Goal: Task Accomplishment & Management: Manage account settings

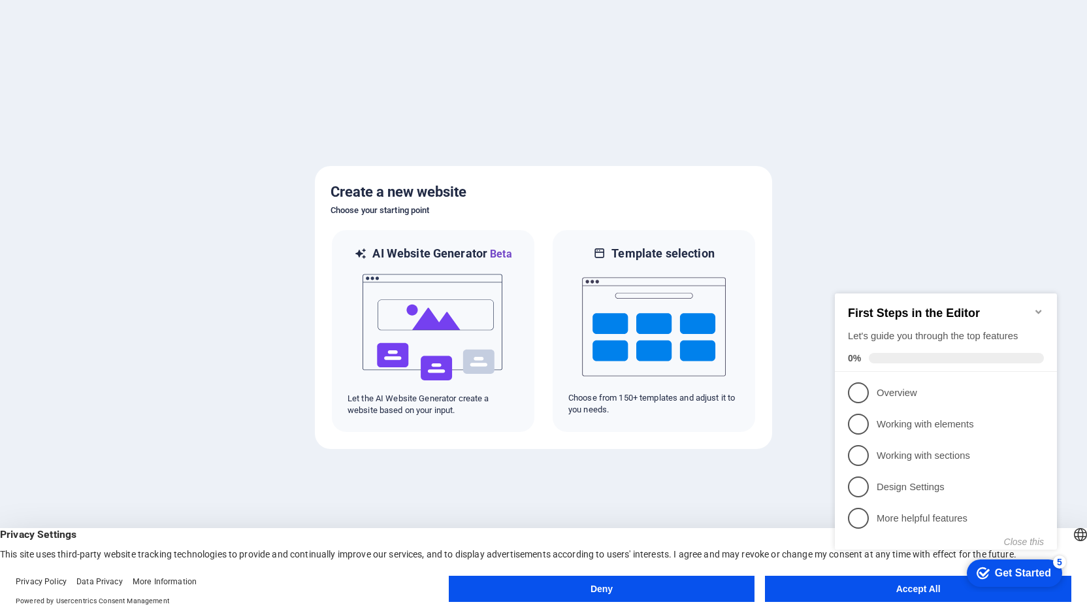
click at [865, 588] on div "checkmark Get Started 5 First Steps in the Editor Let's guide you through the t…" at bounding box center [948, 436] width 238 height 311
click at [836, 590] on div "checkmark Get Started 5 First Steps in the Editor Let's guide you through the t…" at bounding box center [948, 436] width 238 height 311
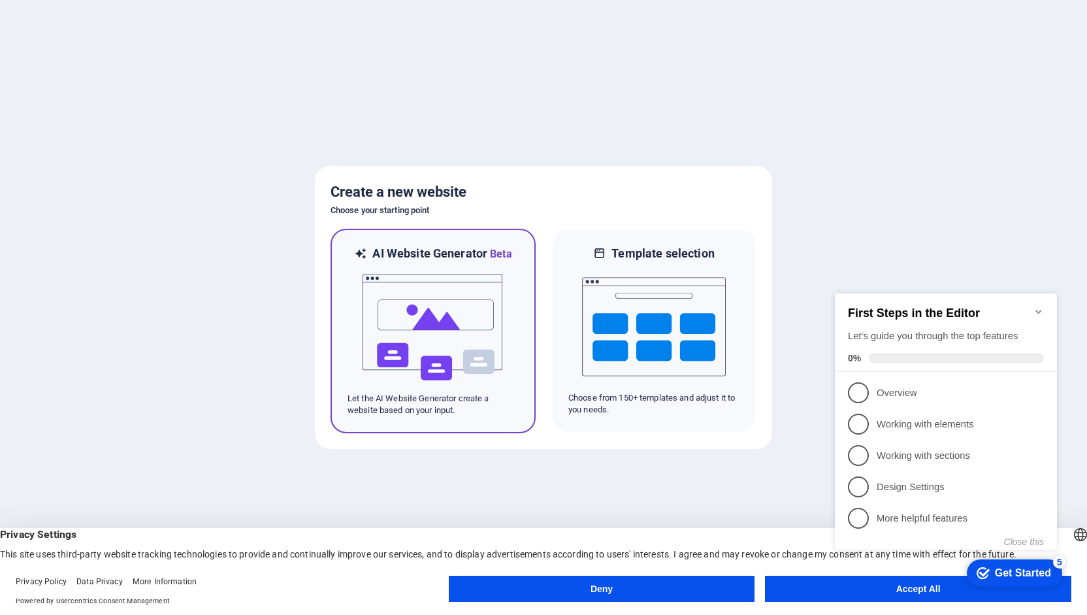
click at [411, 311] on img at bounding box center [433, 327] width 144 height 131
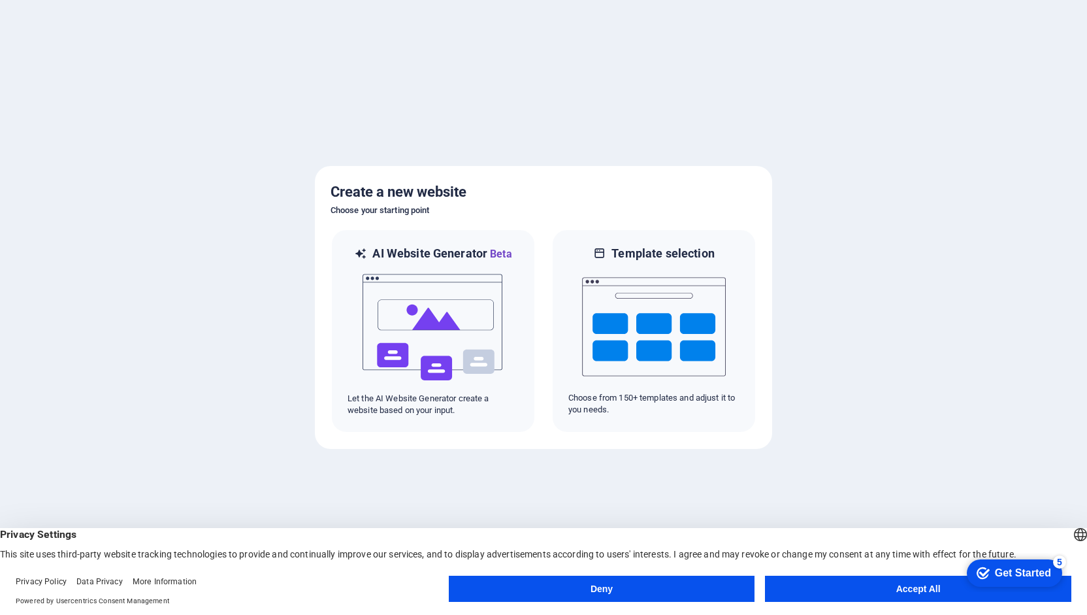
click at [896, 592] on button "Accept All" at bounding box center [918, 588] width 306 height 26
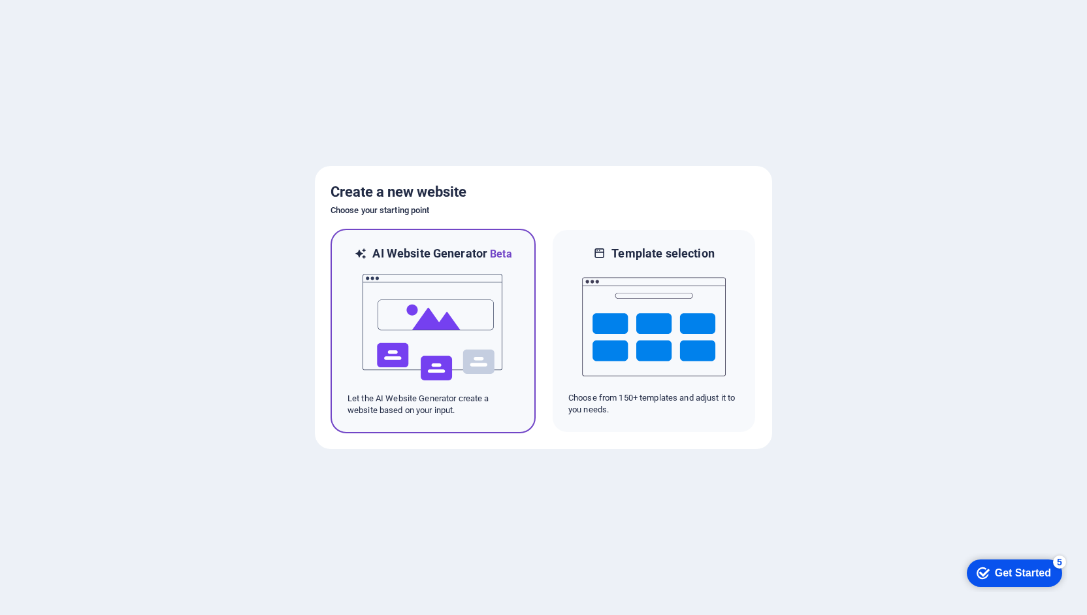
click at [461, 359] on img at bounding box center [433, 327] width 144 height 131
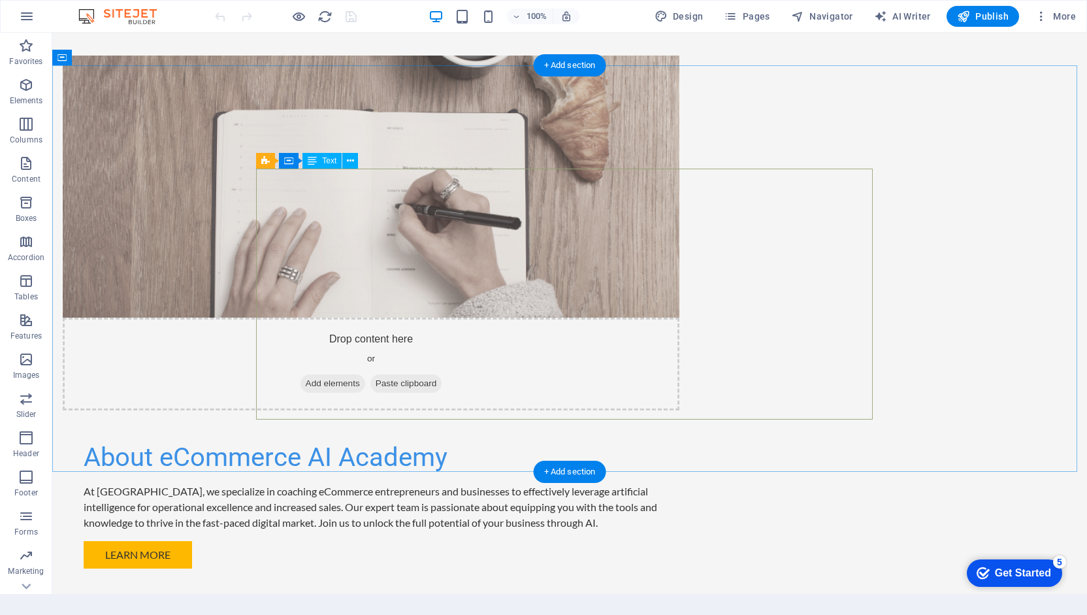
scroll to position [927, 0]
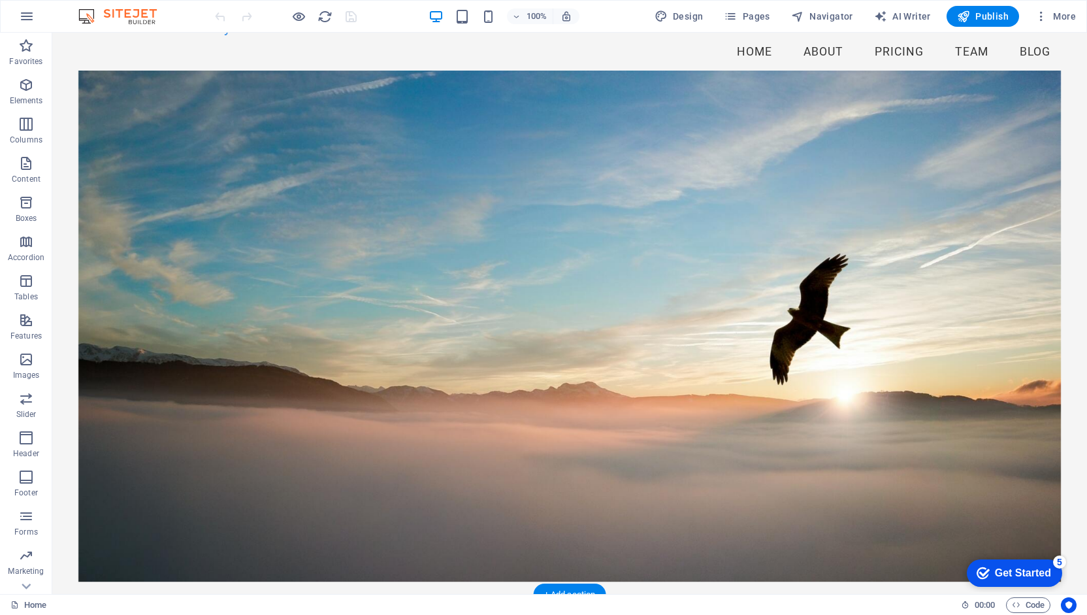
scroll to position [29, 0]
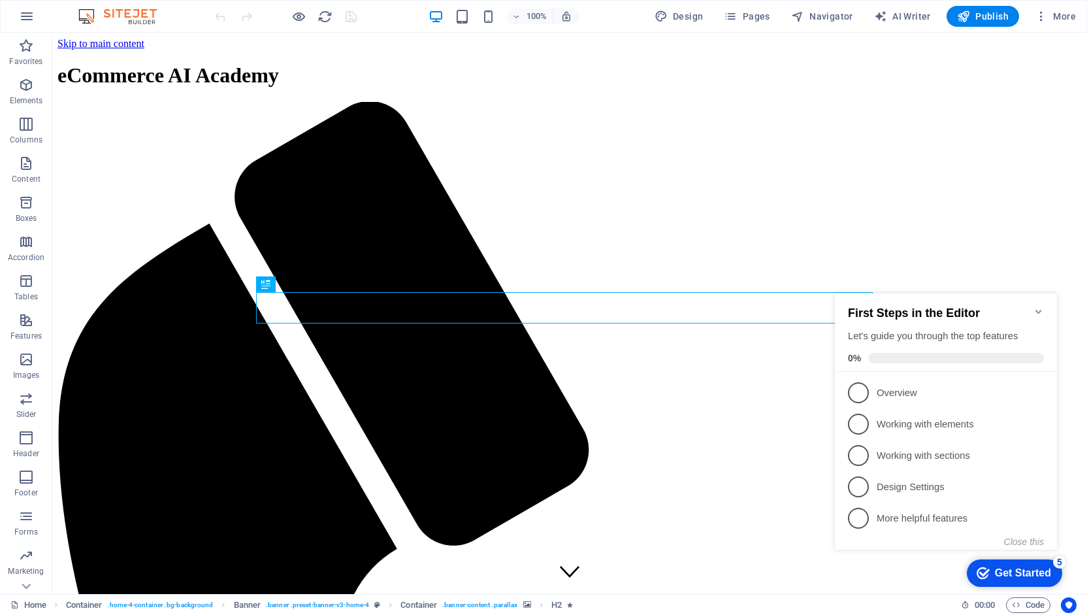
click at [1009, 570] on div "Get Started" at bounding box center [1023, 573] width 56 height 12
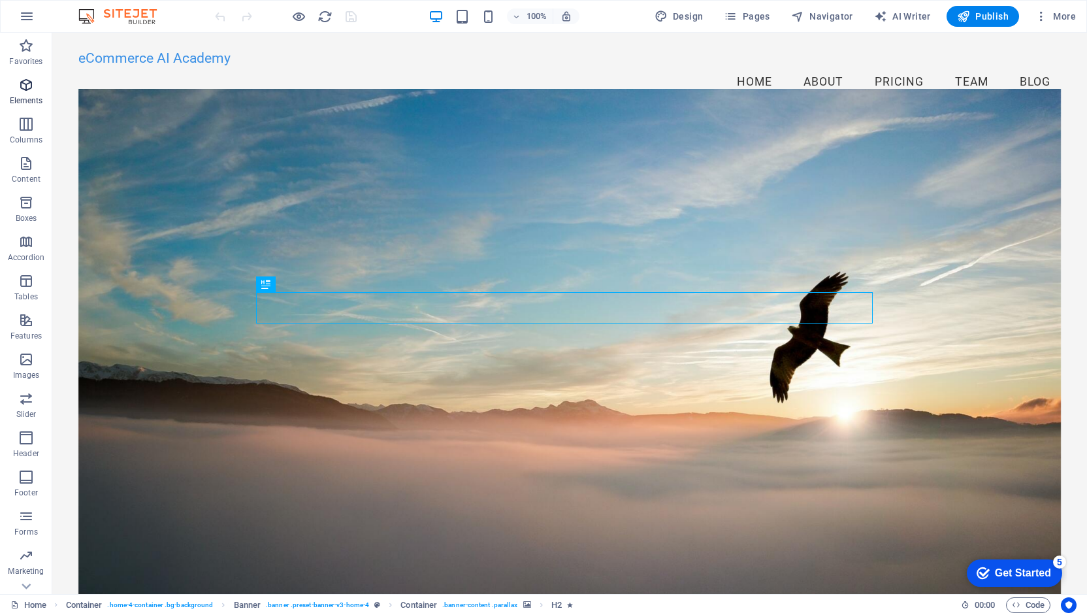
click at [24, 95] on p "Elements" at bounding box center [26, 100] width 33 height 10
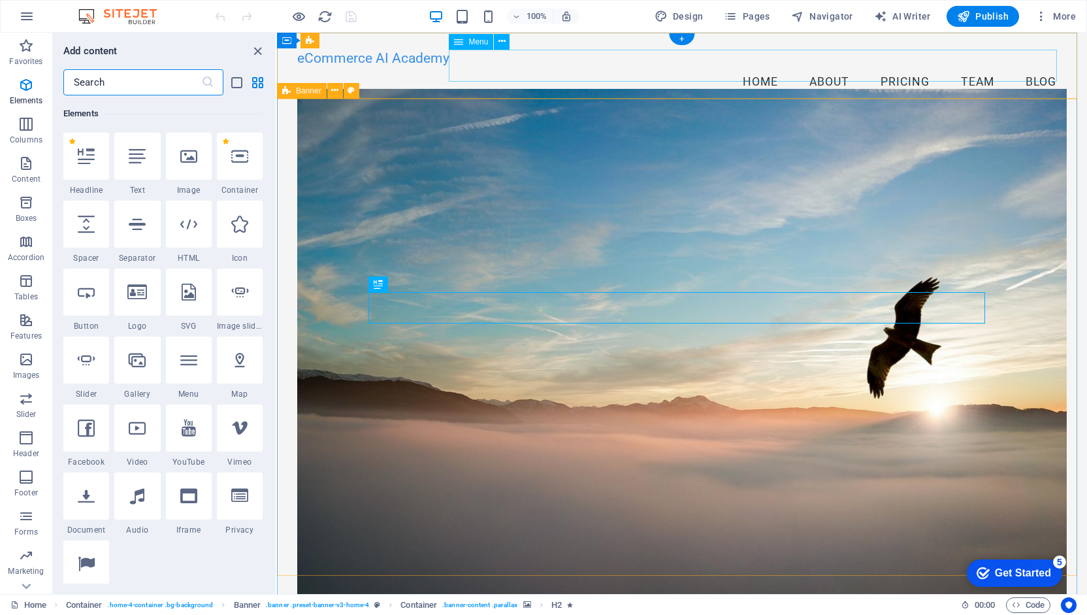
click at [888, 71] on nav "Home About Pricing Team Blog" at bounding box center [681, 82] width 769 height 33
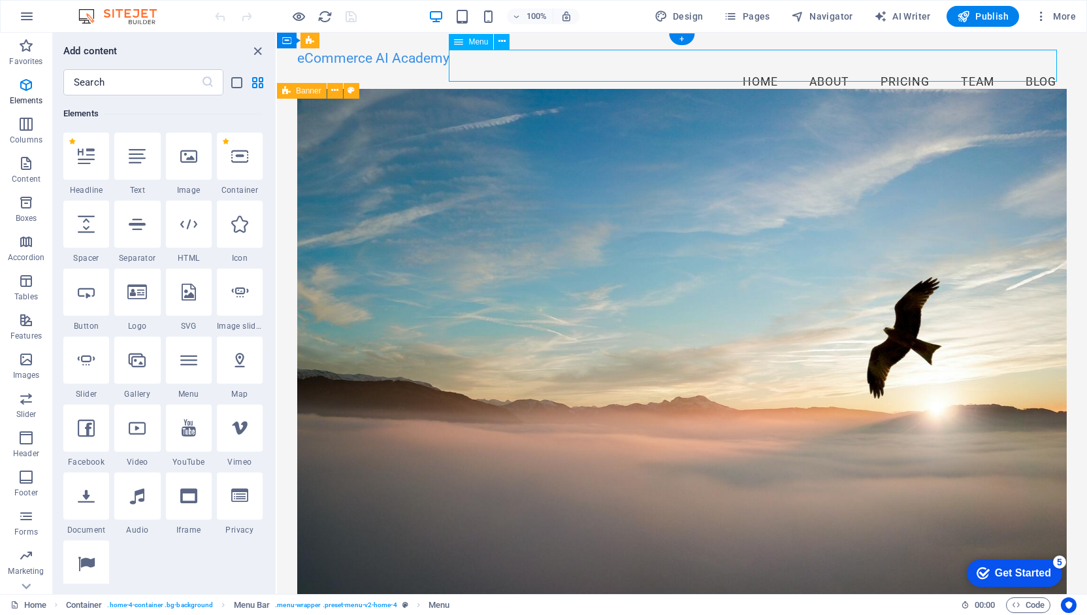
click at [888, 71] on nav "Home About Pricing Team Blog" at bounding box center [681, 82] width 769 height 33
select select
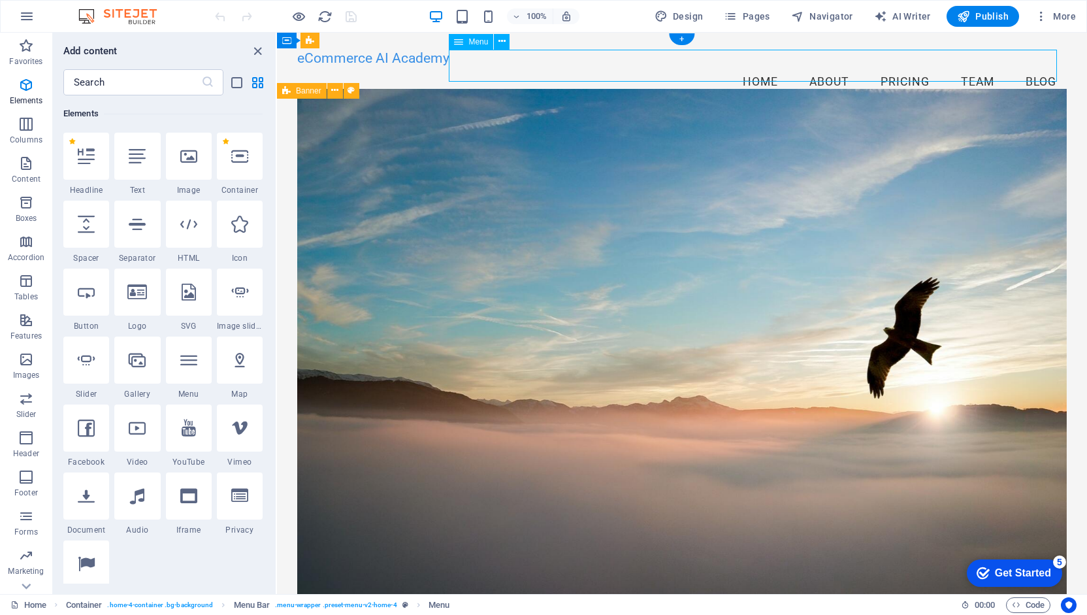
select select
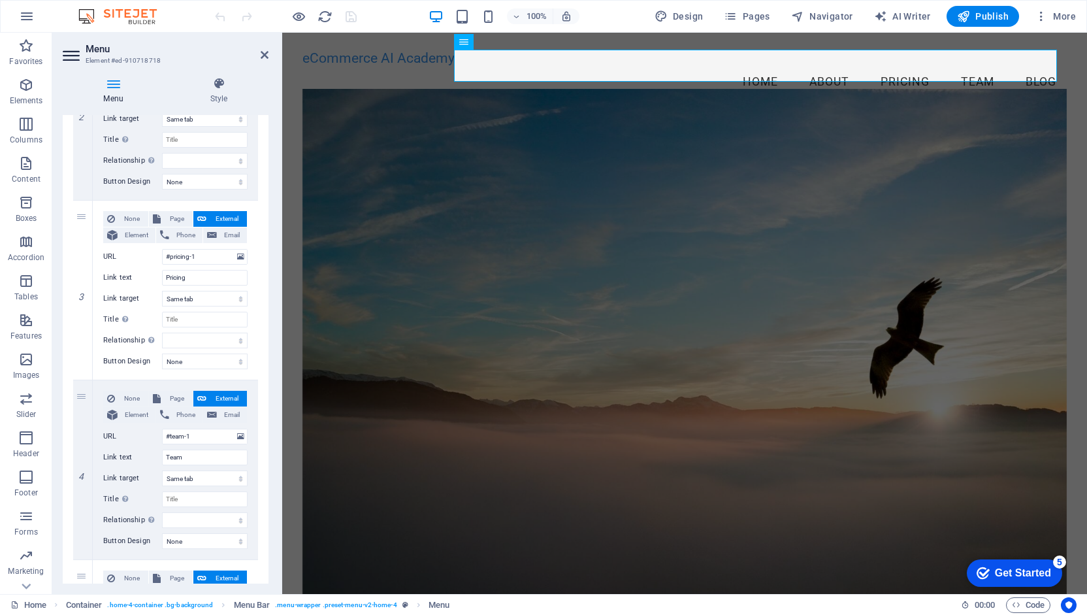
scroll to position [398, 0]
click at [86, 218] on div "3" at bounding box center [83, 289] width 20 height 179
click at [80, 216] on div "3" at bounding box center [83, 289] width 20 height 179
click at [152, 234] on button "Element" at bounding box center [129, 235] width 52 height 16
select select
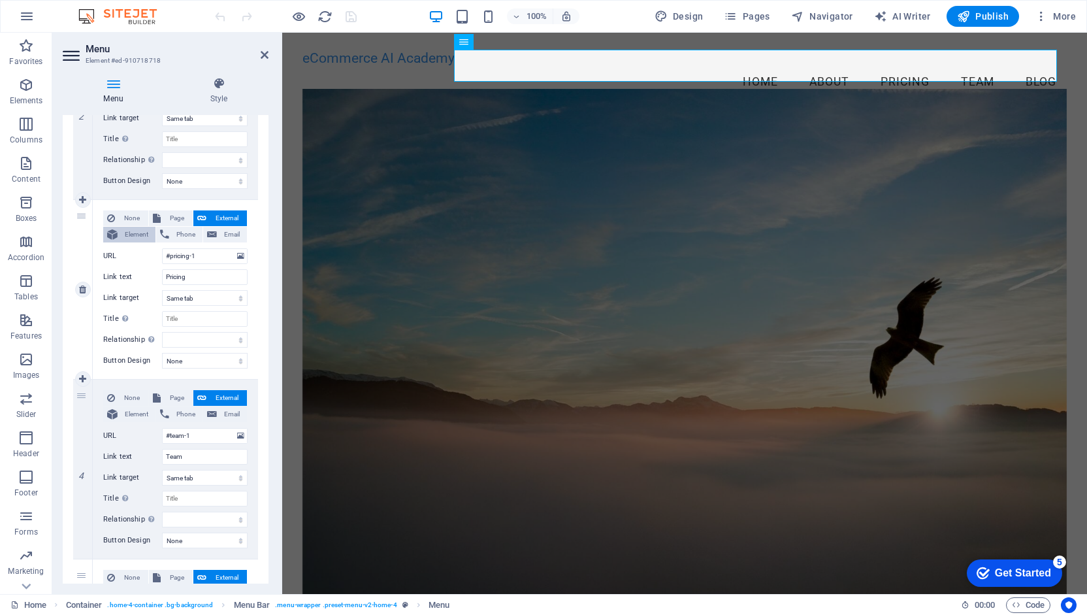
select select
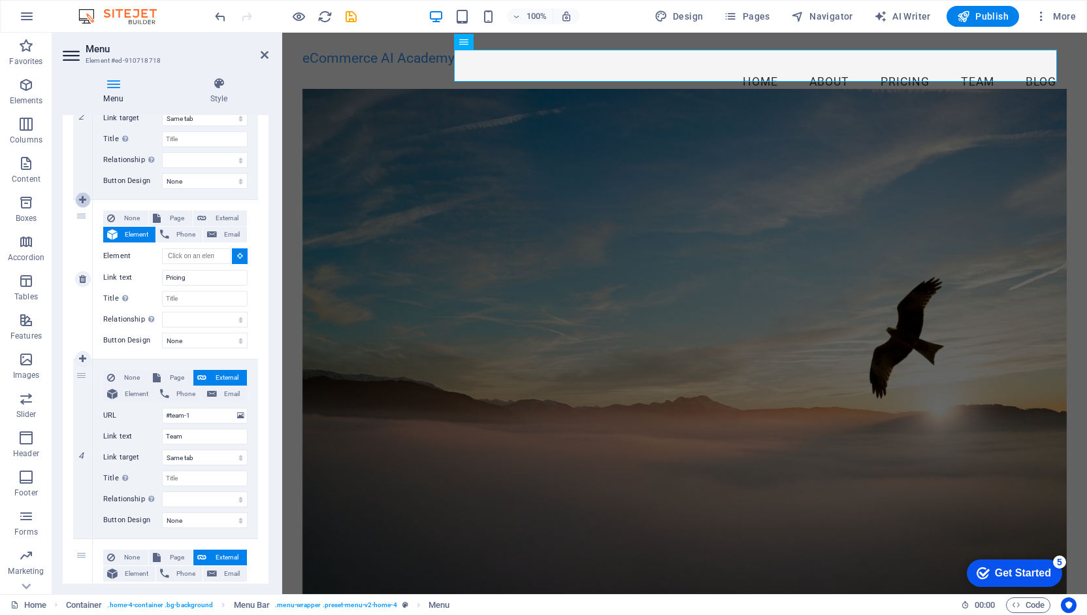
click at [77, 204] on link at bounding box center [83, 200] width 16 height 16
select select
type input "Pricing"
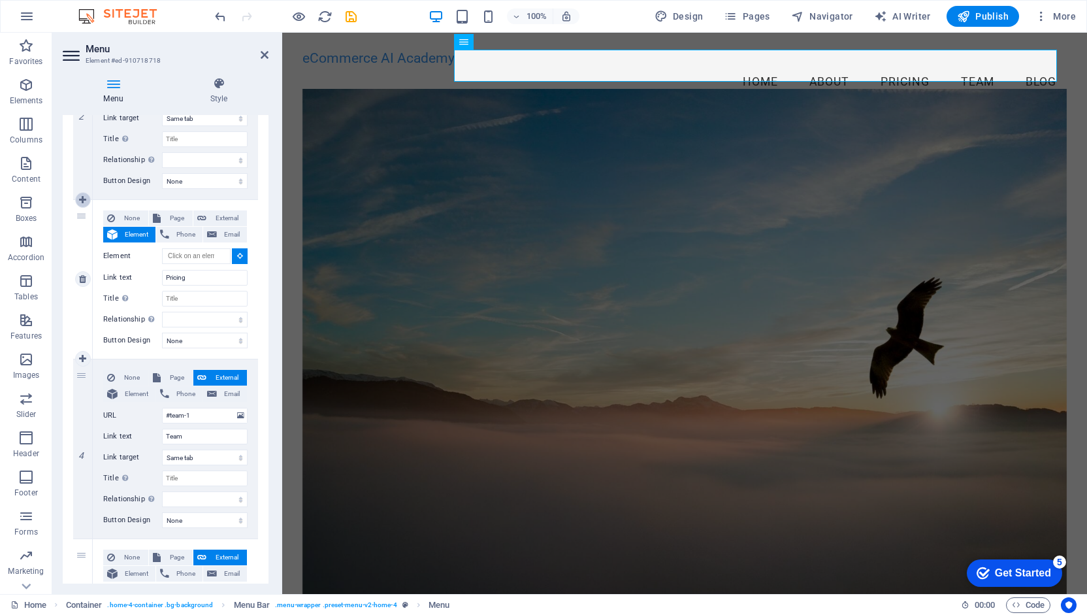
select select
type input "#team-1"
type input "Team"
select select
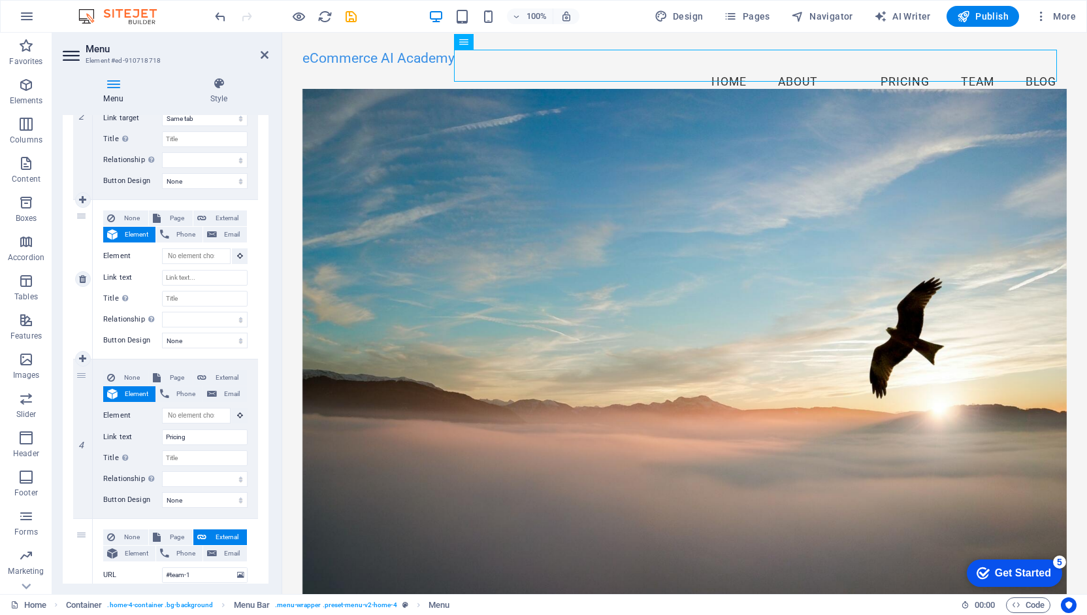
click at [81, 211] on div "3" at bounding box center [83, 279] width 20 height 159
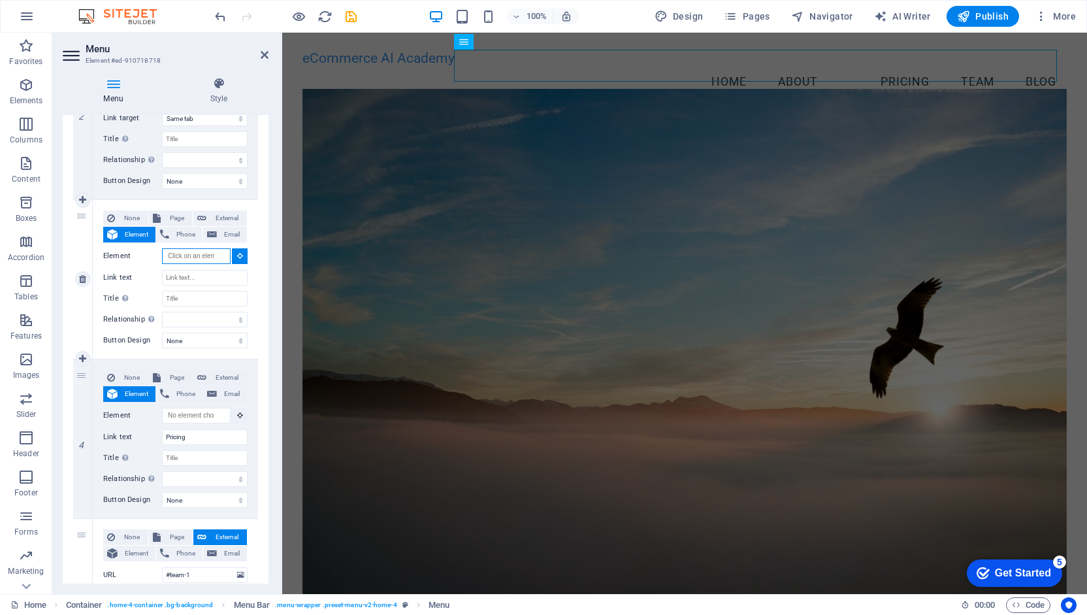
click at [162, 262] on input "Element" at bounding box center [196, 256] width 69 height 16
click at [82, 219] on div "3" at bounding box center [83, 279] width 20 height 159
drag, startPoint x: 82, startPoint y: 219, endPoint x: 85, endPoint y: 226, distance: 7.0
click at [85, 226] on div "3" at bounding box center [83, 279] width 20 height 159
select select
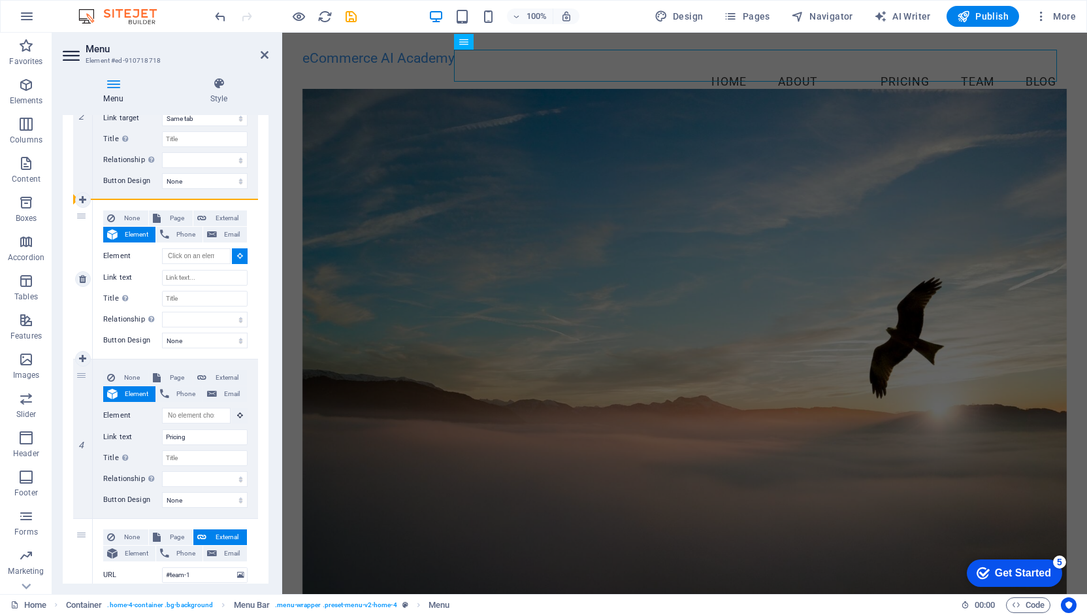
select select
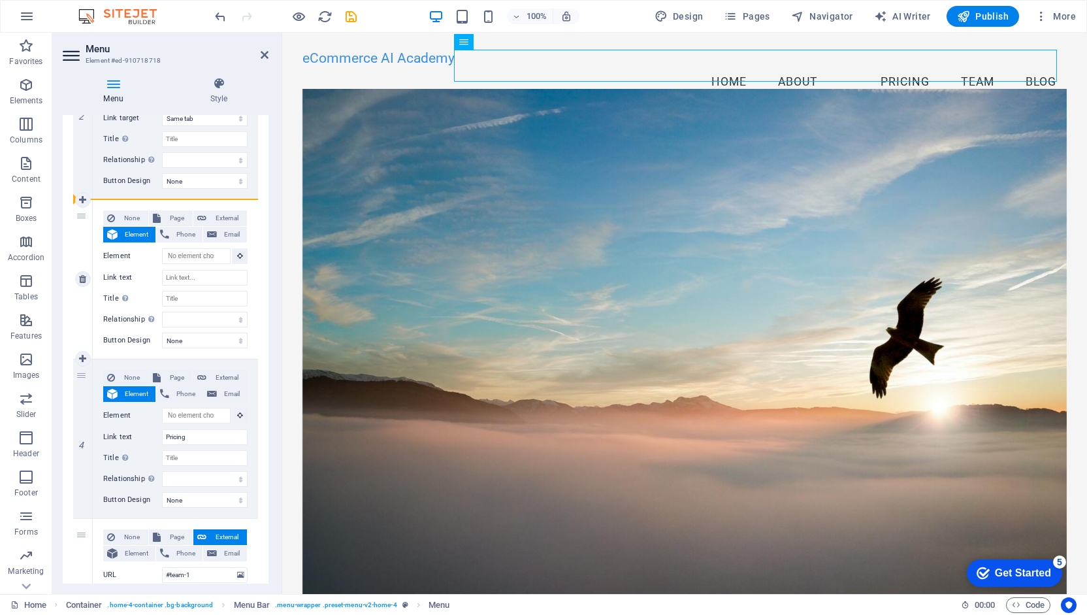
drag, startPoint x: 94, startPoint y: 240, endPoint x: 81, endPoint y: 216, distance: 27.5
click at [81, 216] on div "3" at bounding box center [83, 279] width 20 height 159
select select
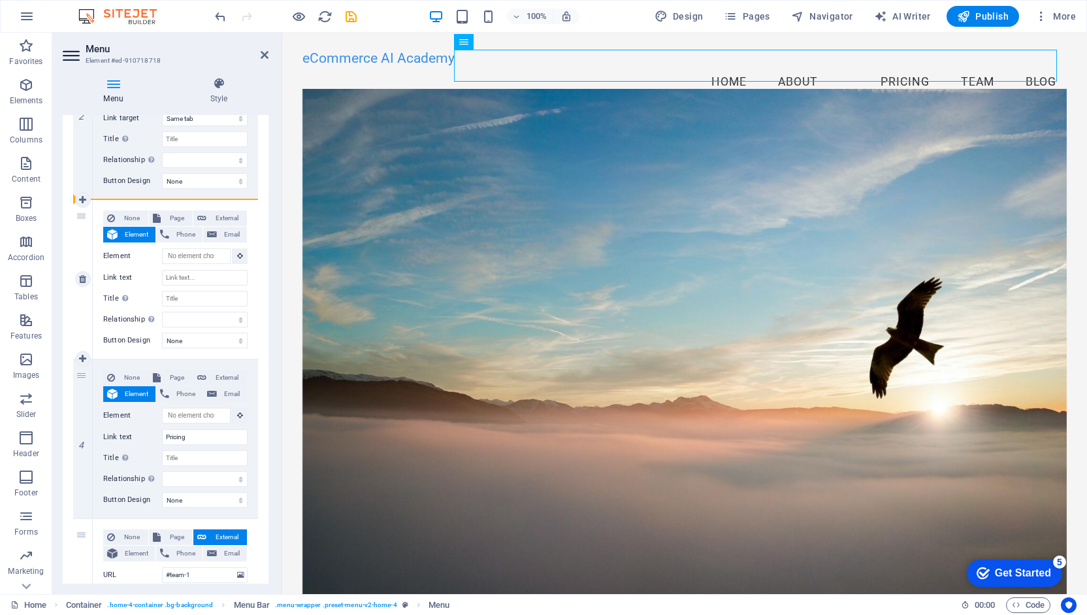
select select
drag, startPoint x: 363, startPoint y: 248, endPoint x: 492, endPoint y: 120, distance: 182.4
click at [492, 120] on figure at bounding box center [684, 344] width 764 height 511
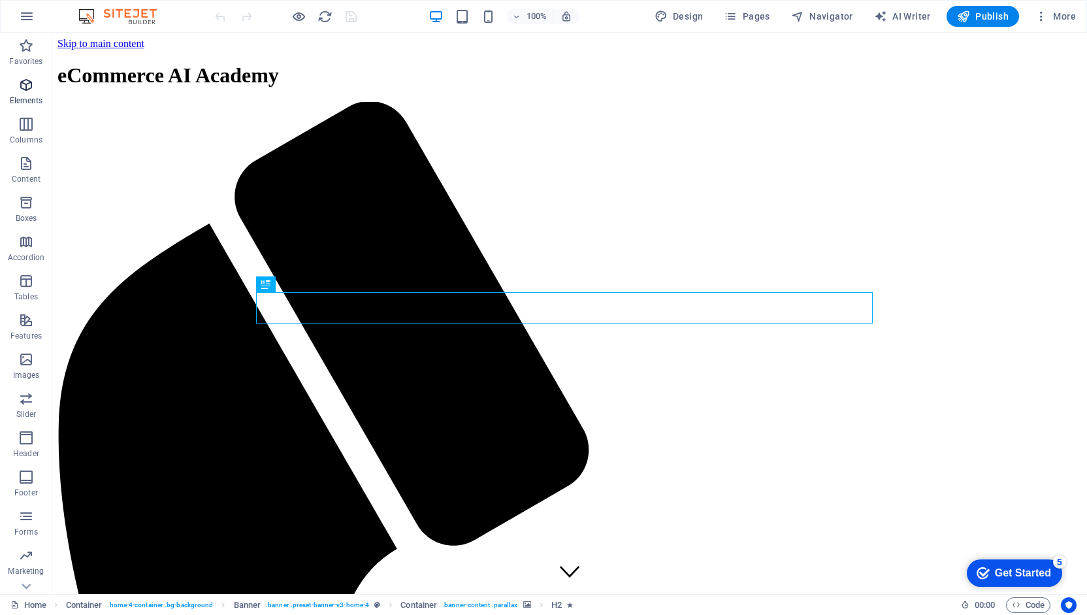
click at [30, 95] on p "Elements" at bounding box center [26, 100] width 33 height 10
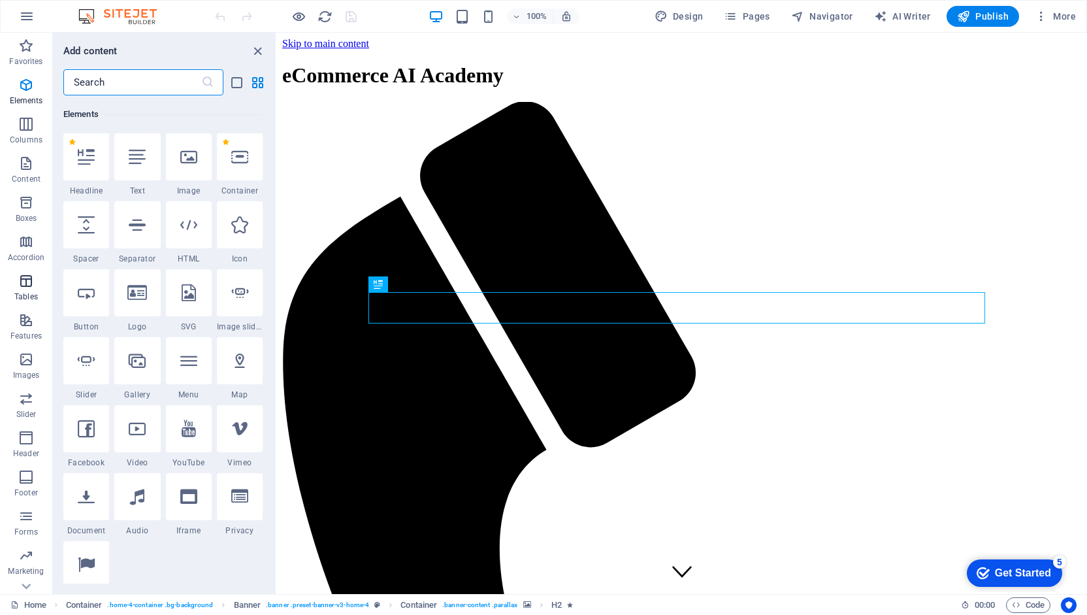
scroll to position [139, 0]
click at [22, 438] on icon "button" at bounding box center [26, 438] width 16 height 16
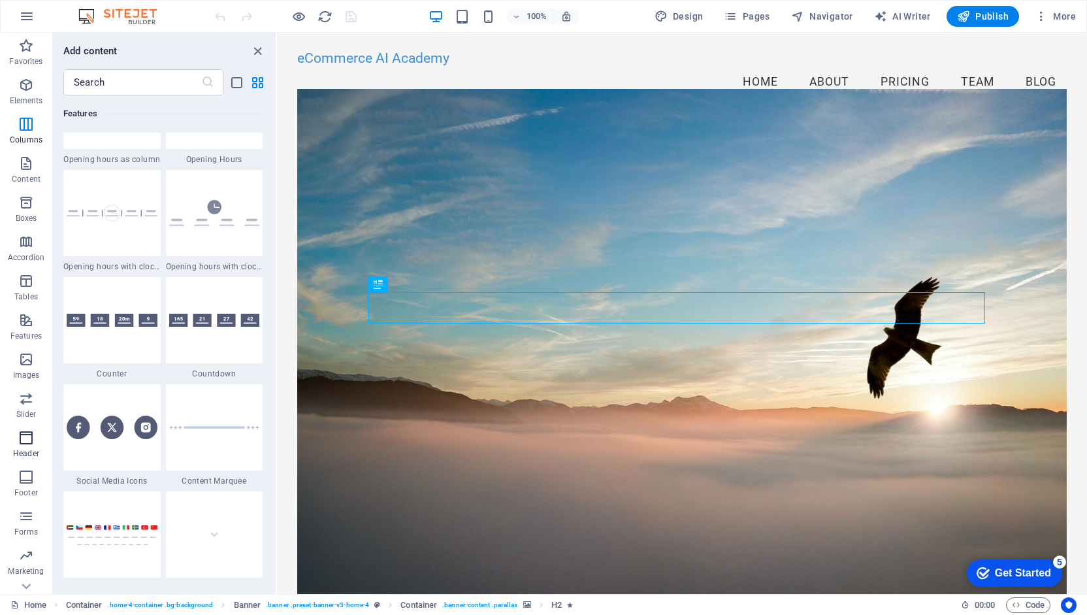
scroll to position [7865, 0]
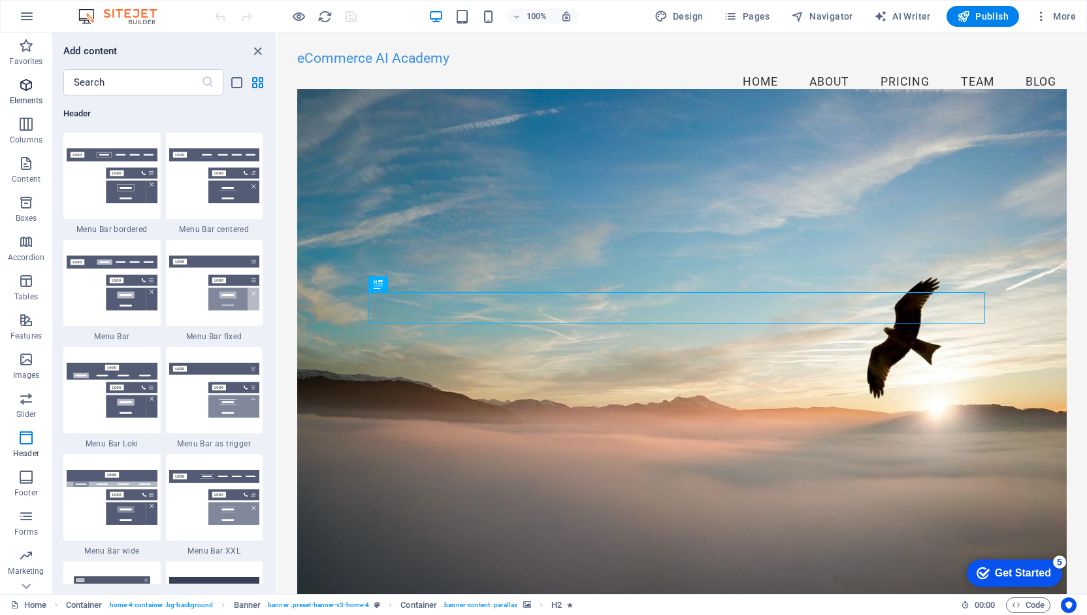
click at [33, 97] on p "Elements" at bounding box center [26, 100] width 33 height 10
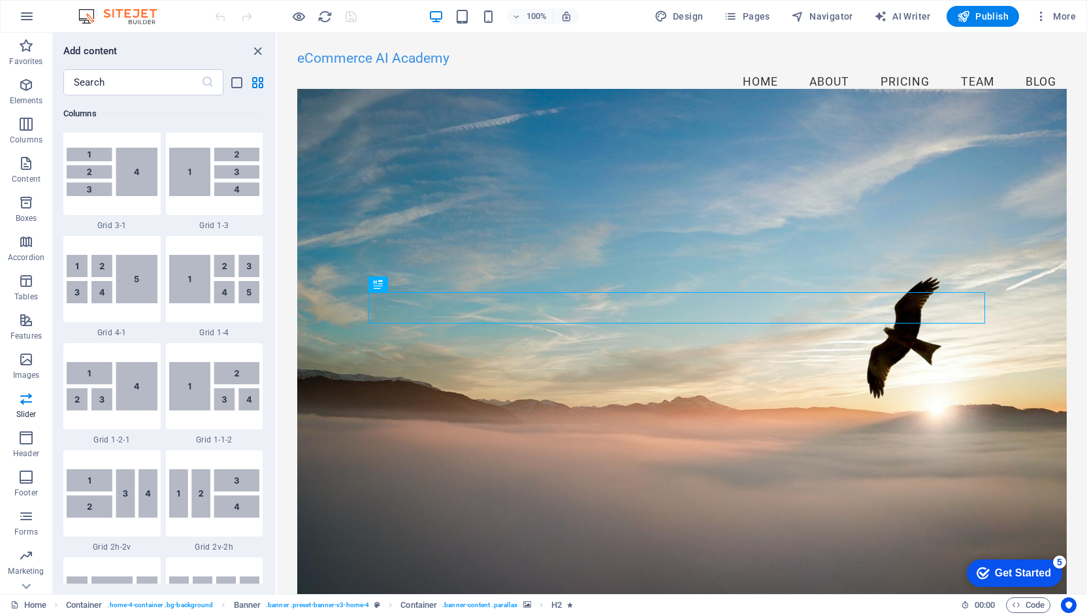
scroll to position [138, 0]
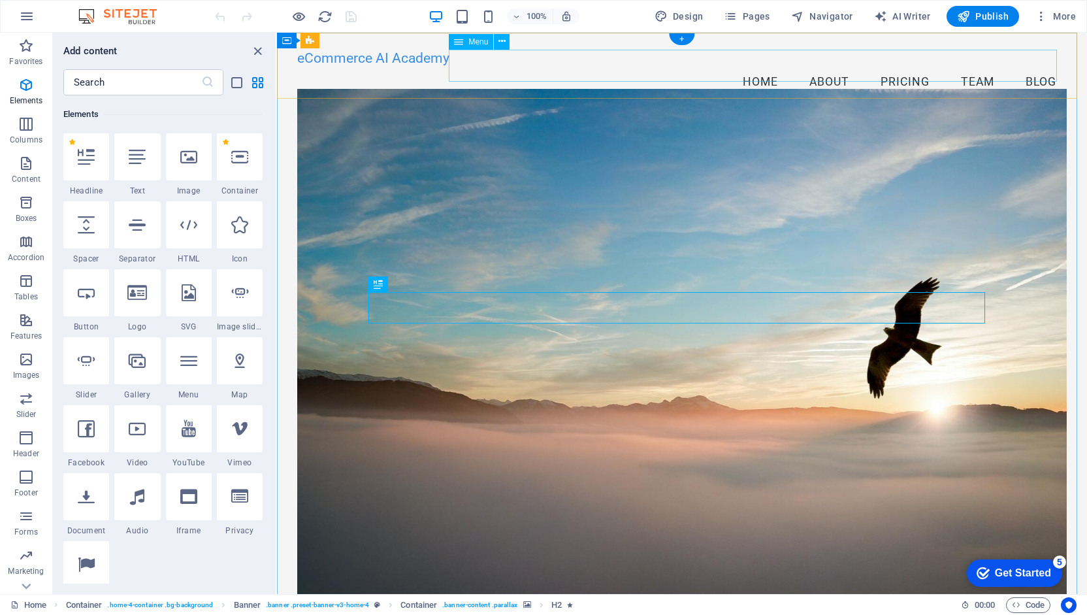
click at [834, 66] on nav "Home About Pricing Team Blog" at bounding box center [681, 82] width 769 height 33
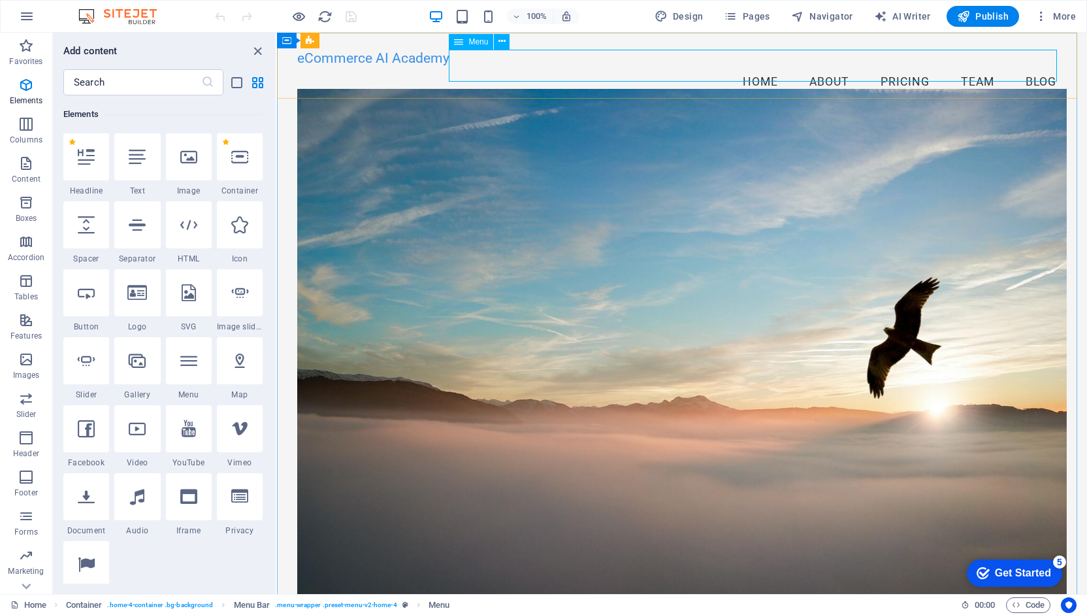
click at [485, 43] on span "Menu" at bounding box center [478, 42] width 20 height 8
click at [503, 40] on icon at bounding box center [501, 42] width 7 height 14
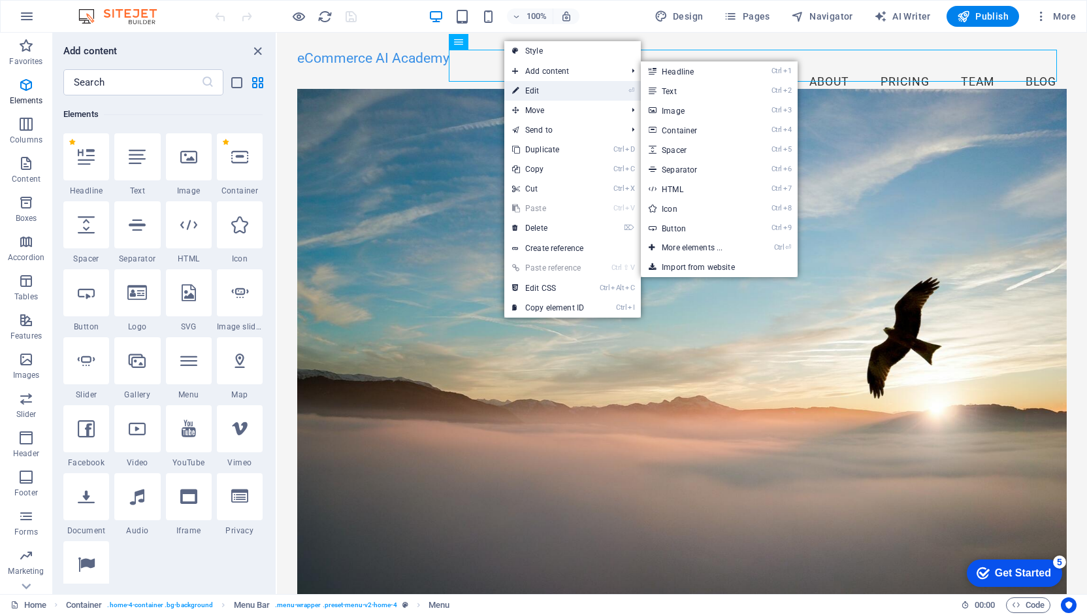
click at [536, 82] on link "⏎ Edit" at bounding box center [548, 91] width 88 height 20
select select
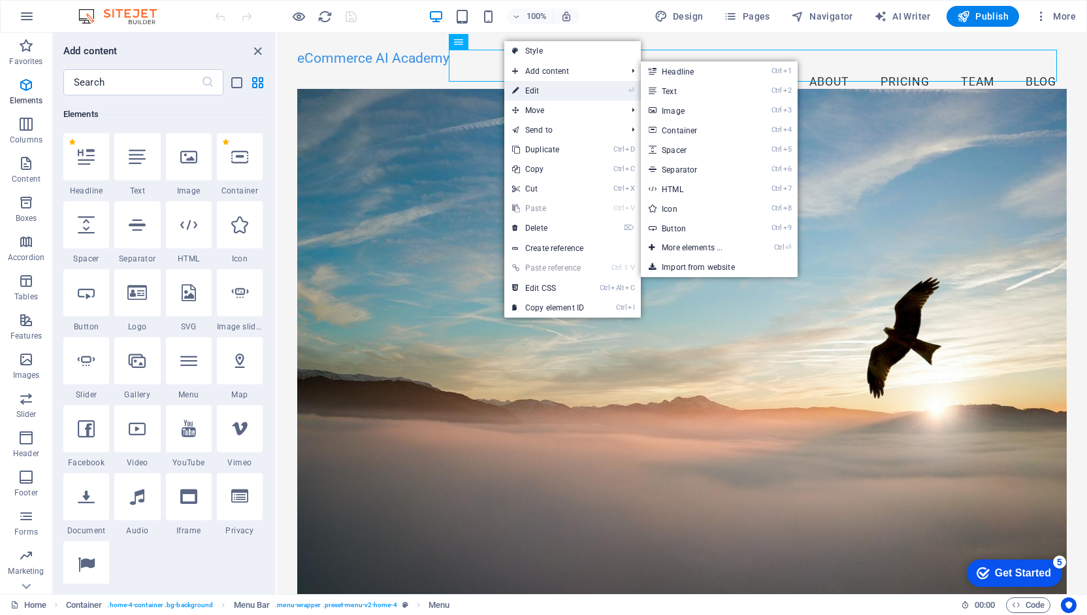
select select
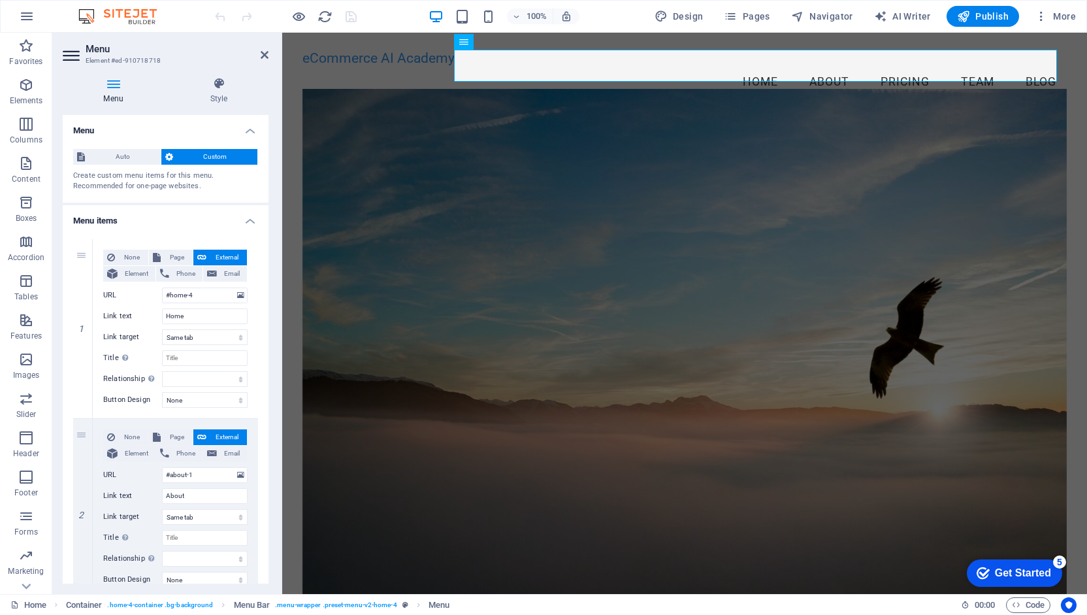
click at [248, 220] on h4 "Menu items" at bounding box center [166, 217] width 206 height 24
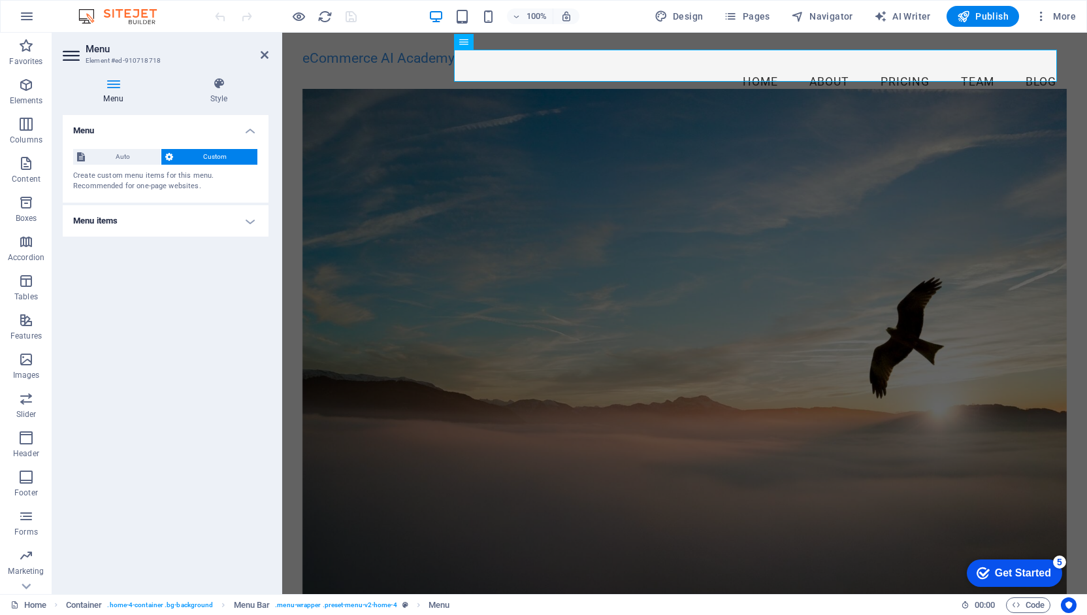
click at [248, 220] on h4 "Menu items" at bounding box center [166, 220] width 206 height 31
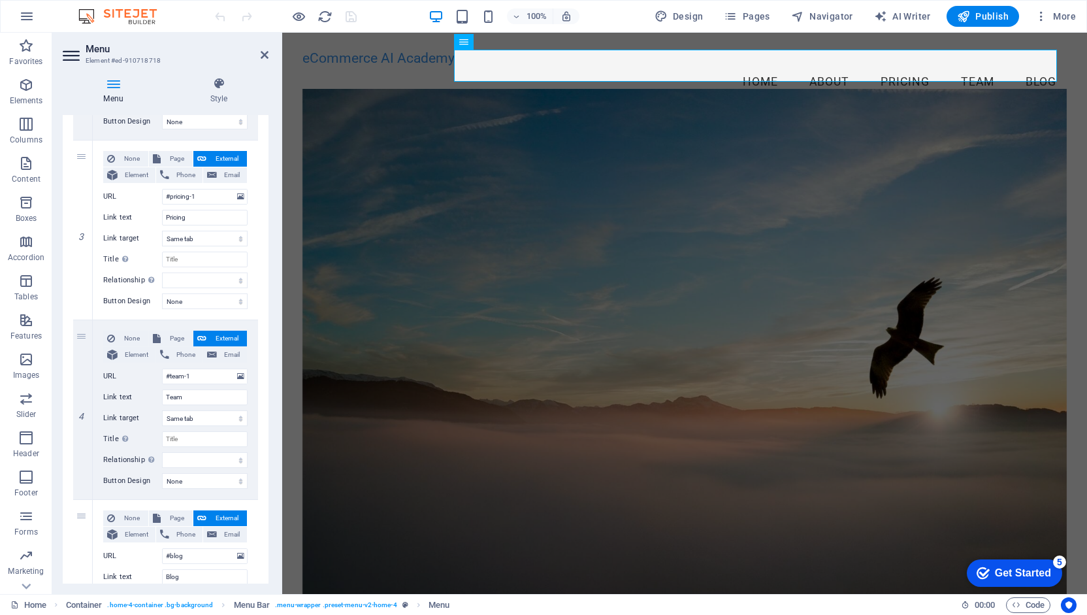
scroll to position [459, 0]
click at [83, 410] on icon at bounding box center [82, 408] width 7 height 9
select select
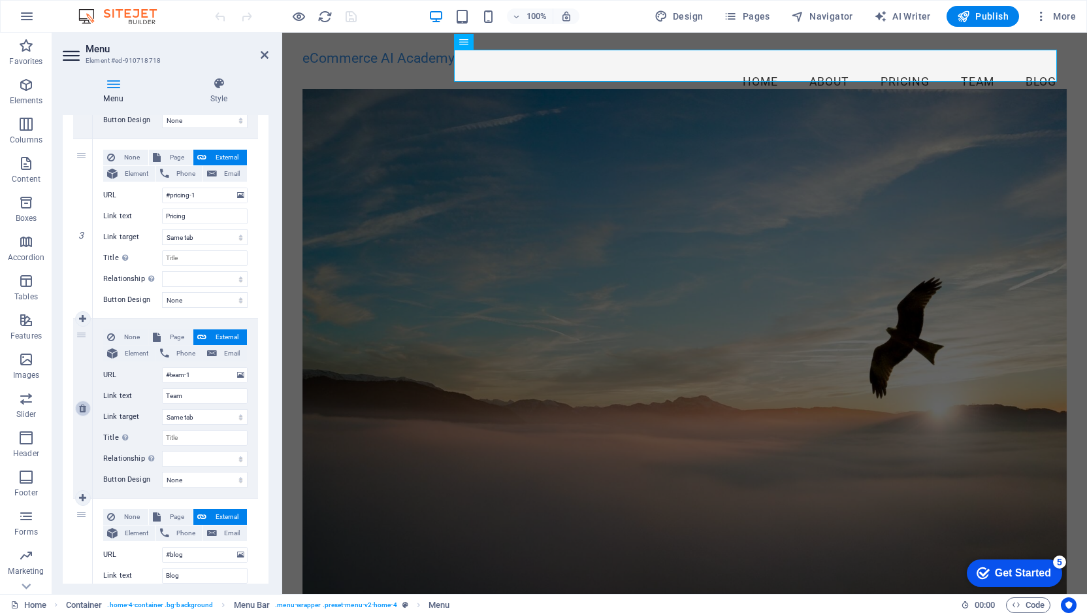
type input "#blog"
type input "Blog"
select select
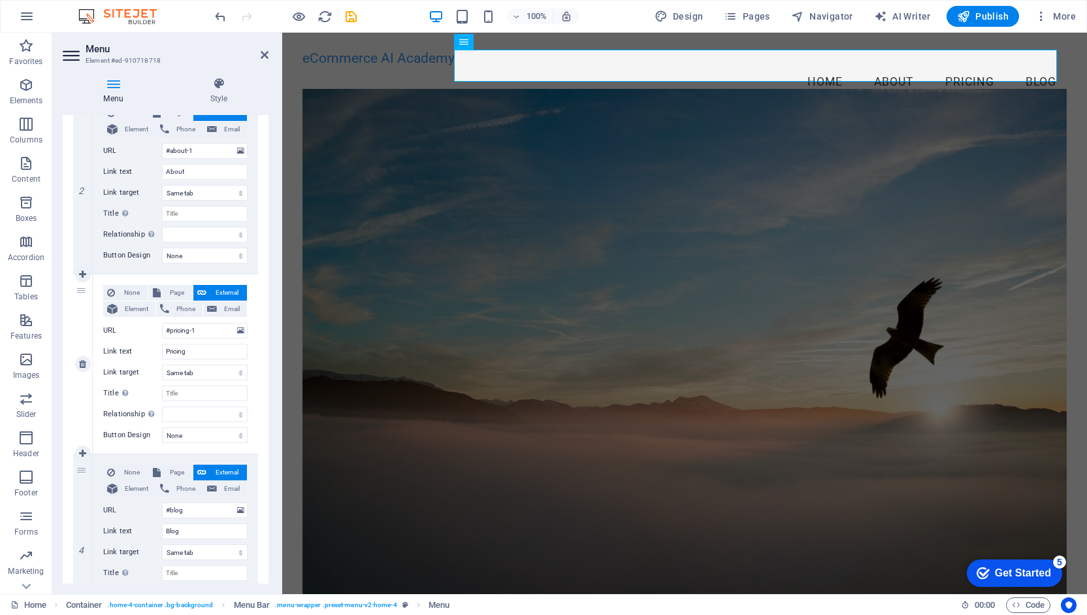
scroll to position [325, 0]
click at [86, 365] on icon at bounding box center [82, 363] width 7 height 9
select select
type input "#blog"
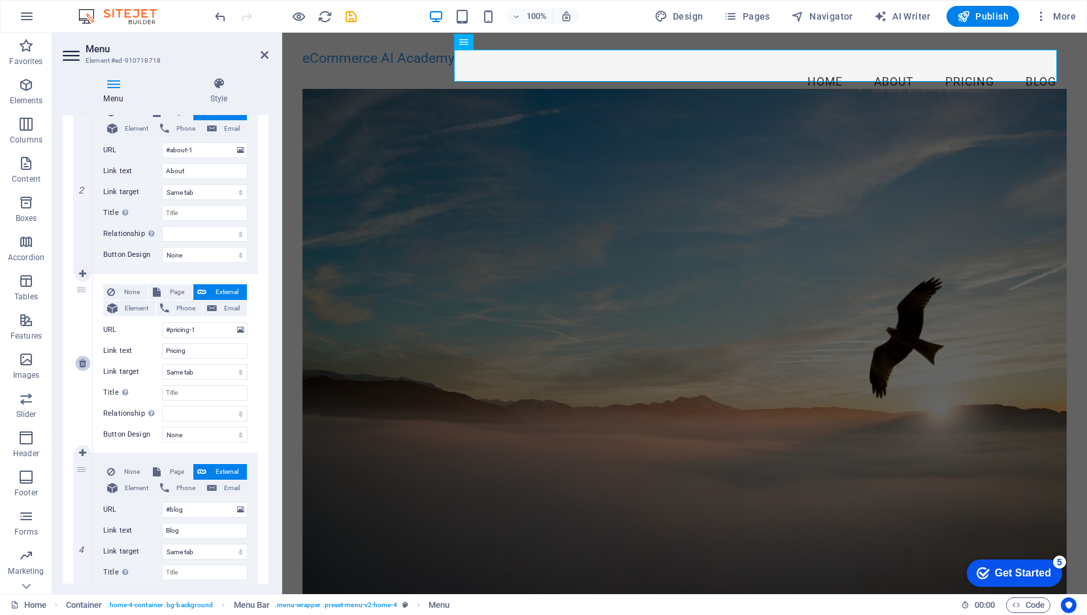
type input "Blog"
select select
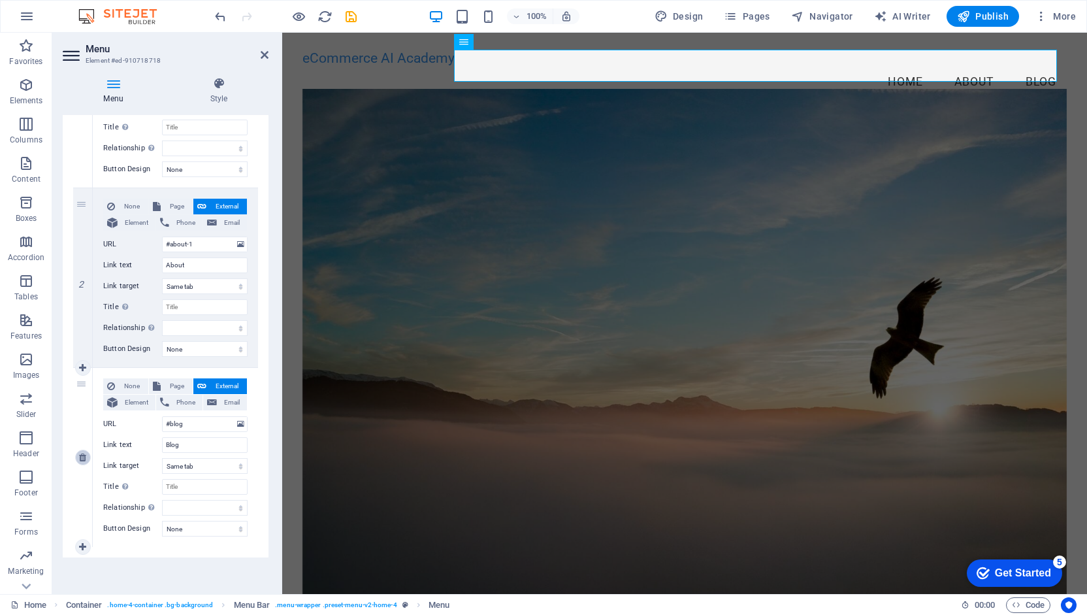
scroll to position [230, 0]
click at [482, 133] on figure at bounding box center [684, 344] width 764 height 511
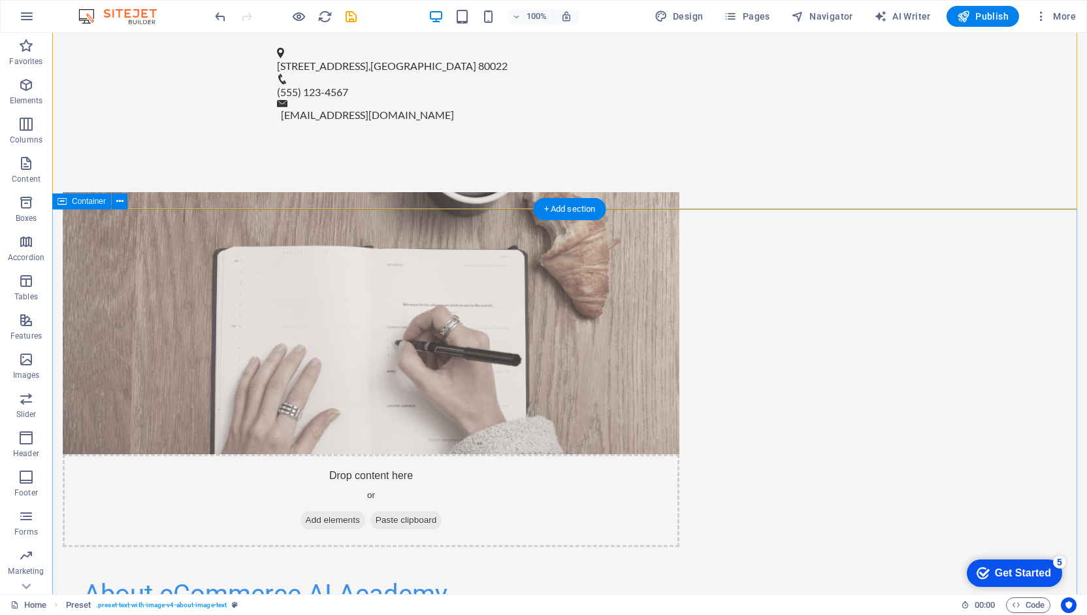
scroll to position [796, 0]
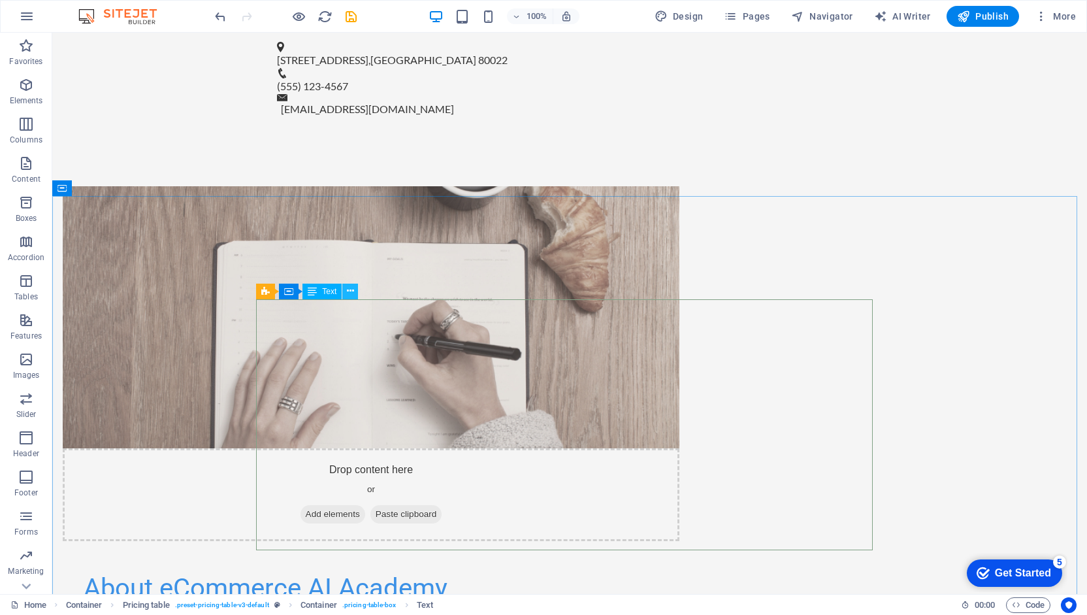
click at [354, 288] on button at bounding box center [350, 291] width 16 height 16
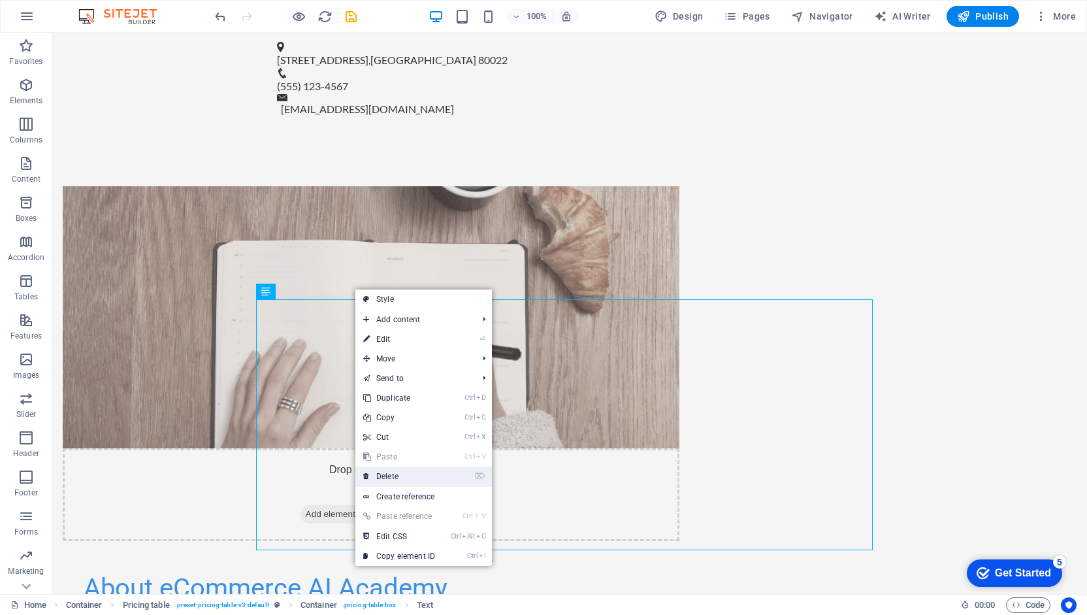
click at [392, 480] on link "⌦ Delete" at bounding box center [399, 476] width 88 height 20
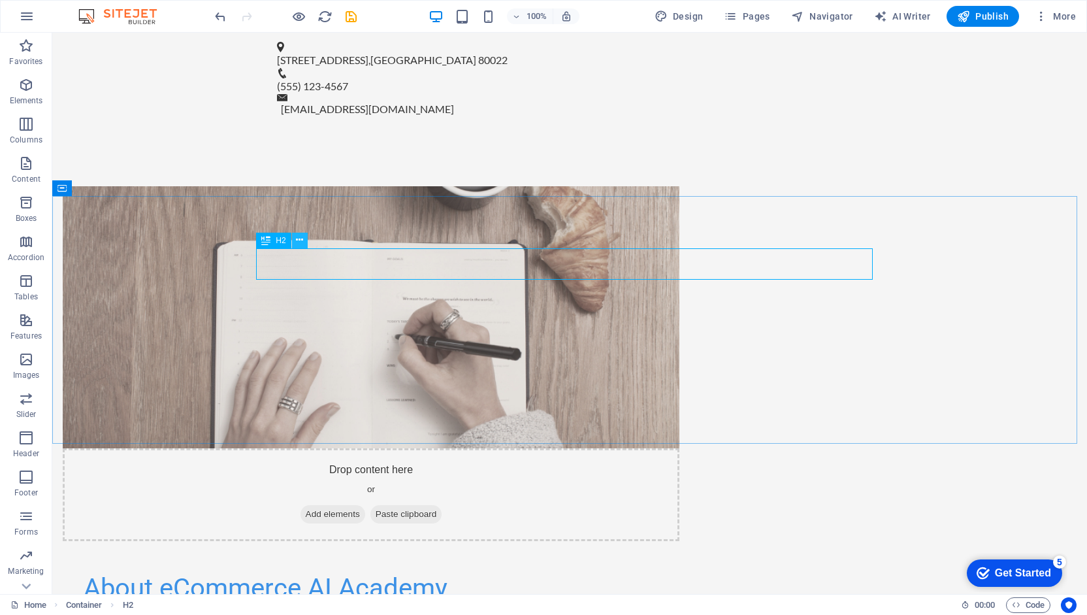
click at [300, 242] on icon at bounding box center [299, 240] width 7 height 14
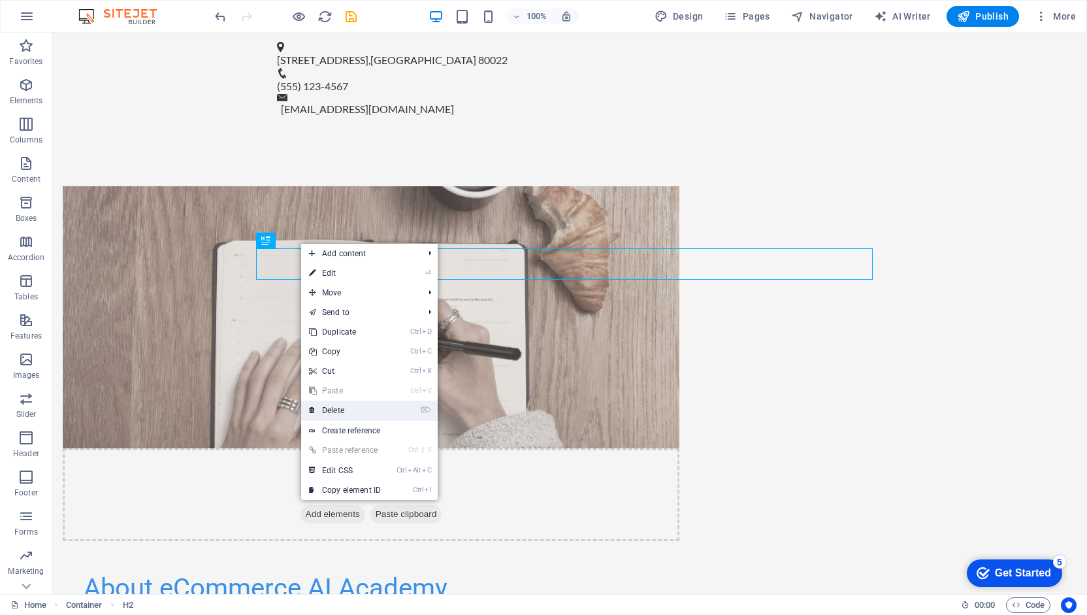
click at [334, 408] on link "⌦ Delete" at bounding box center [345, 410] width 88 height 20
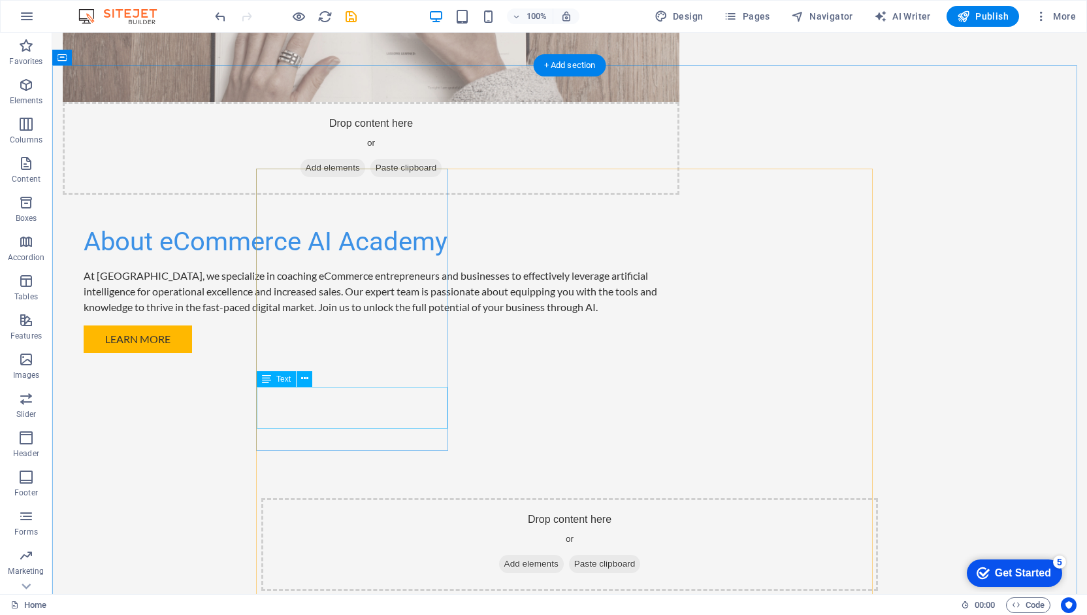
scroll to position [1143, 0]
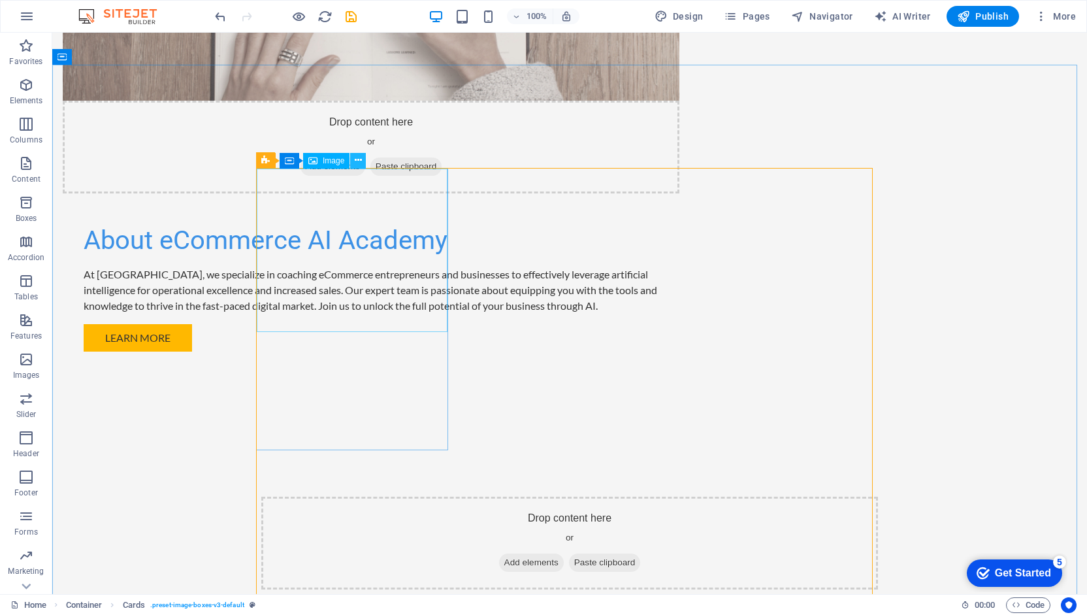
click at [359, 163] on icon at bounding box center [358, 160] width 7 height 14
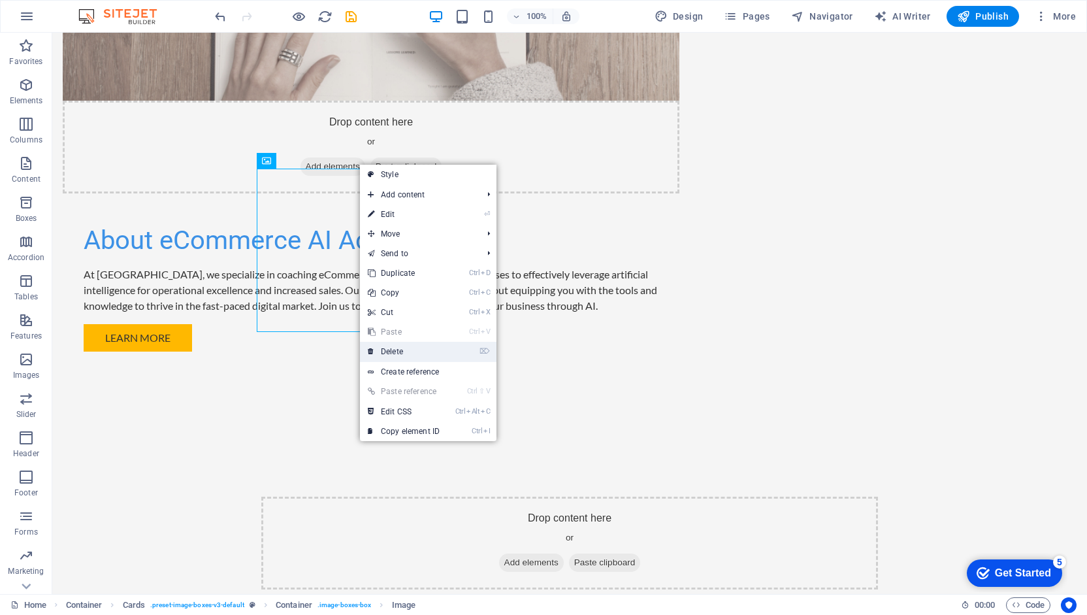
click at [404, 346] on link "⌦ Delete" at bounding box center [404, 352] width 88 height 20
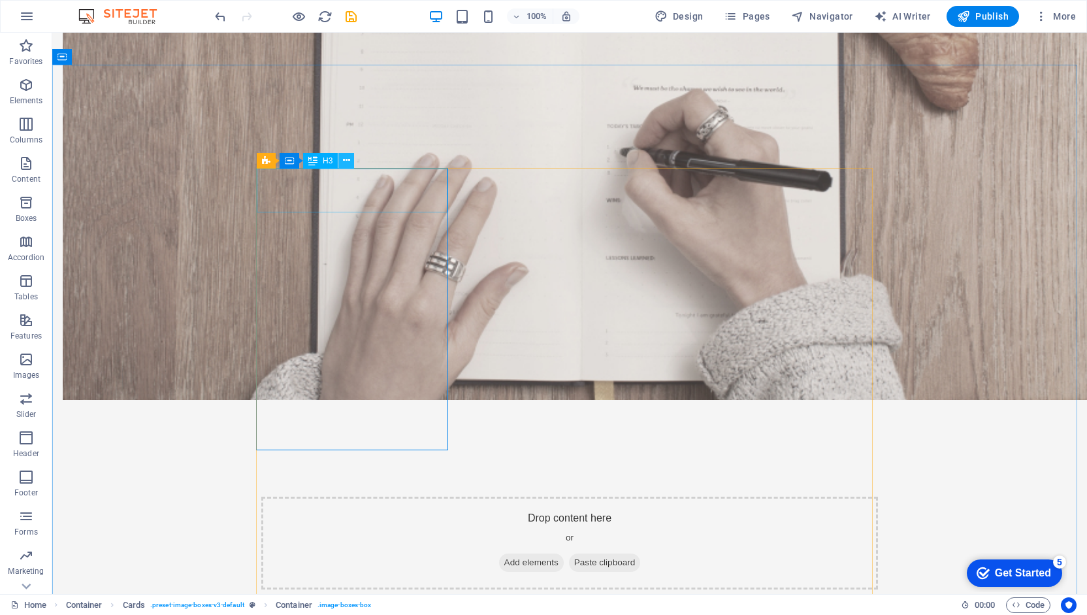
click at [344, 154] on icon at bounding box center [346, 160] width 7 height 14
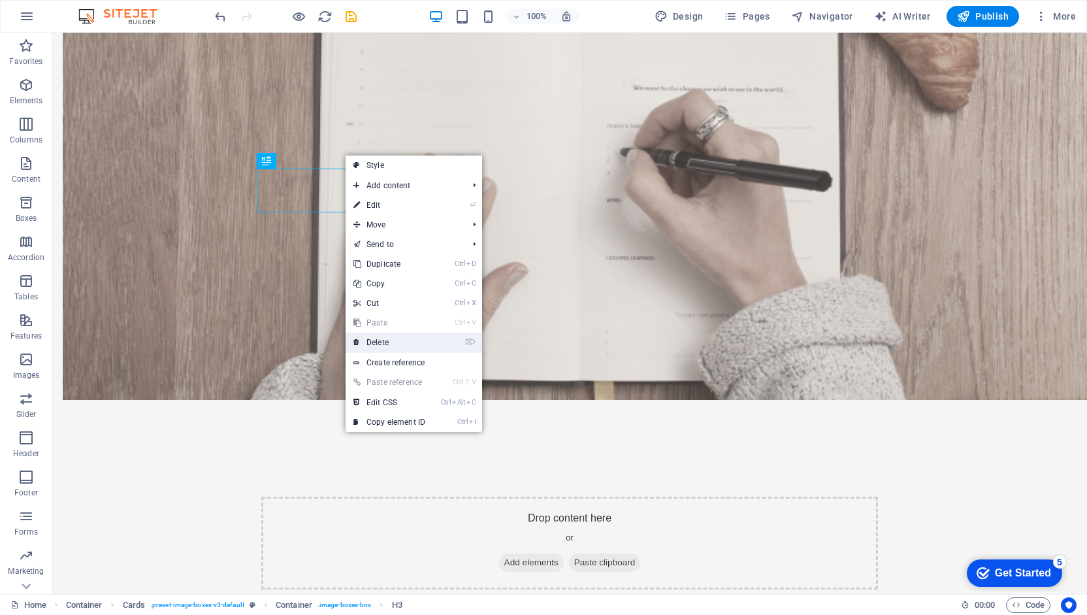
click at [404, 334] on link "⌦ Delete" at bounding box center [390, 342] width 88 height 20
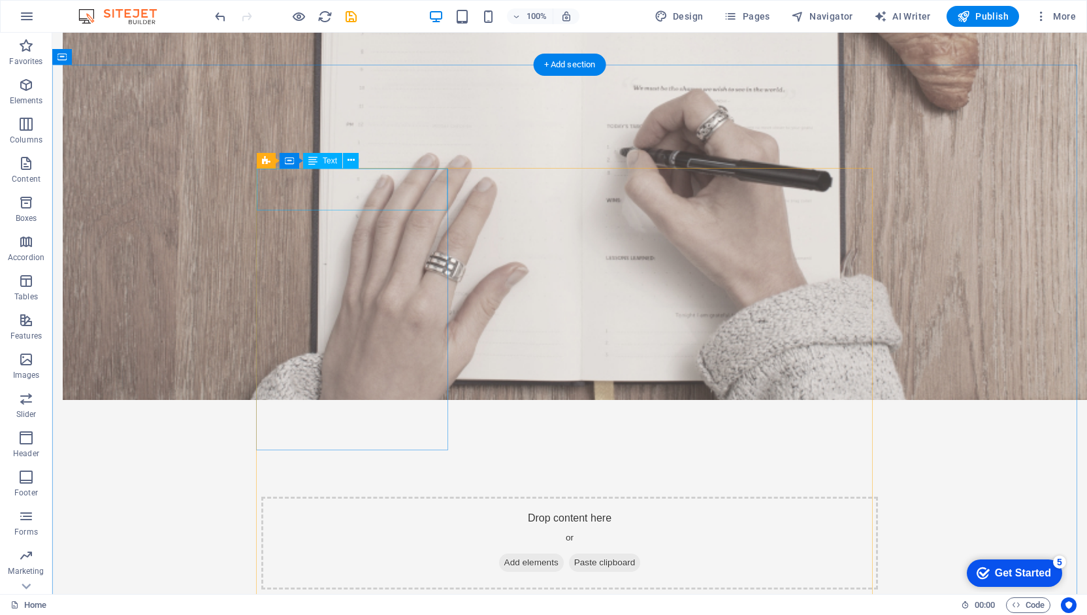
click at [351, 161] on icon at bounding box center [350, 160] width 7 height 14
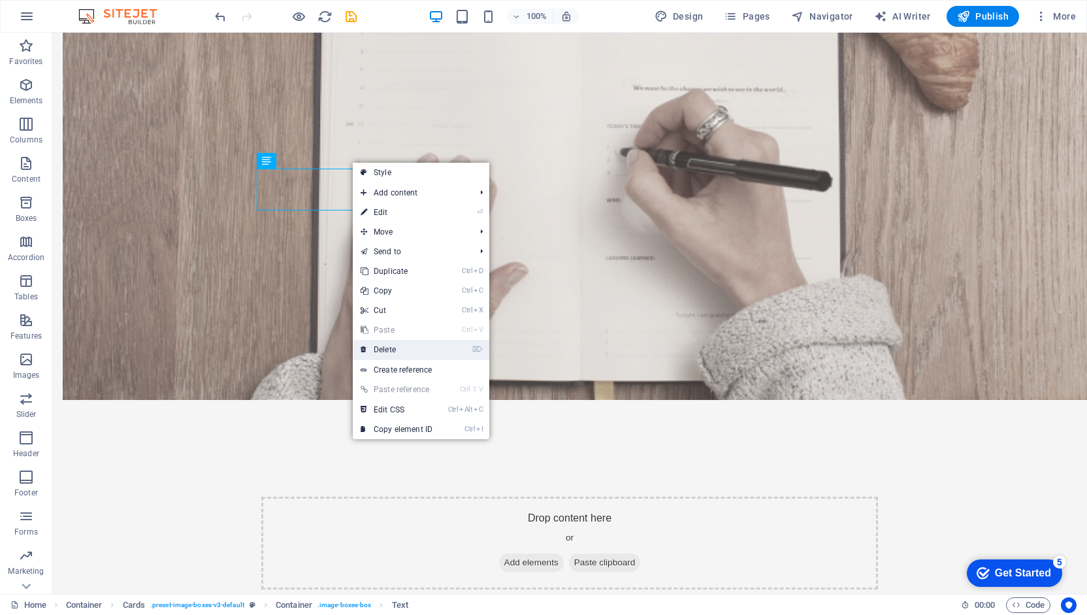
click at [397, 352] on link "⌦ Delete" at bounding box center [397, 350] width 88 height 20
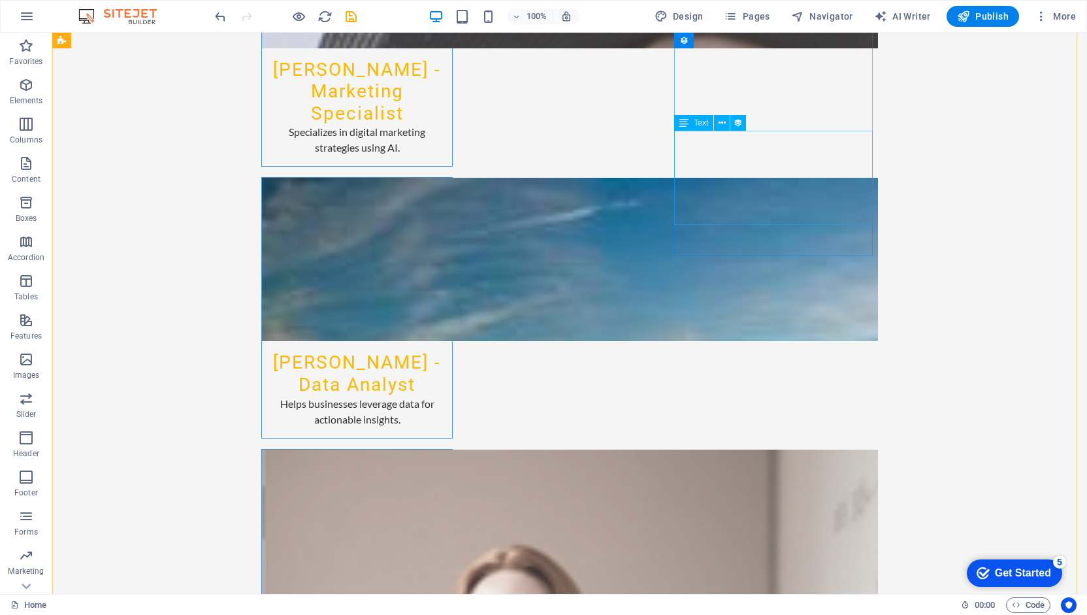
scroll to position [2108, 0]
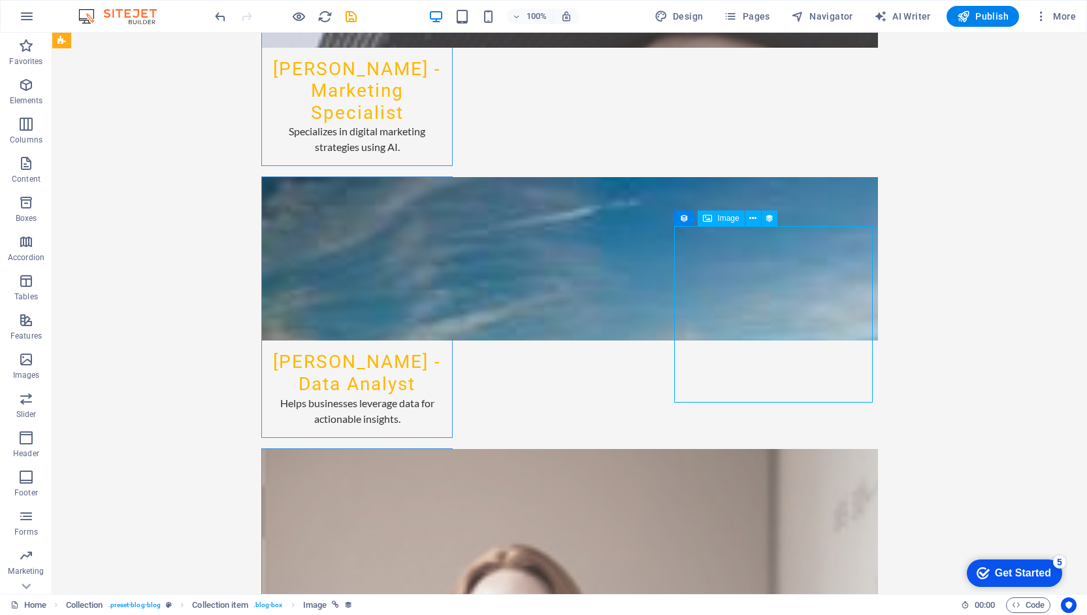
scroll to position [2214, 0]
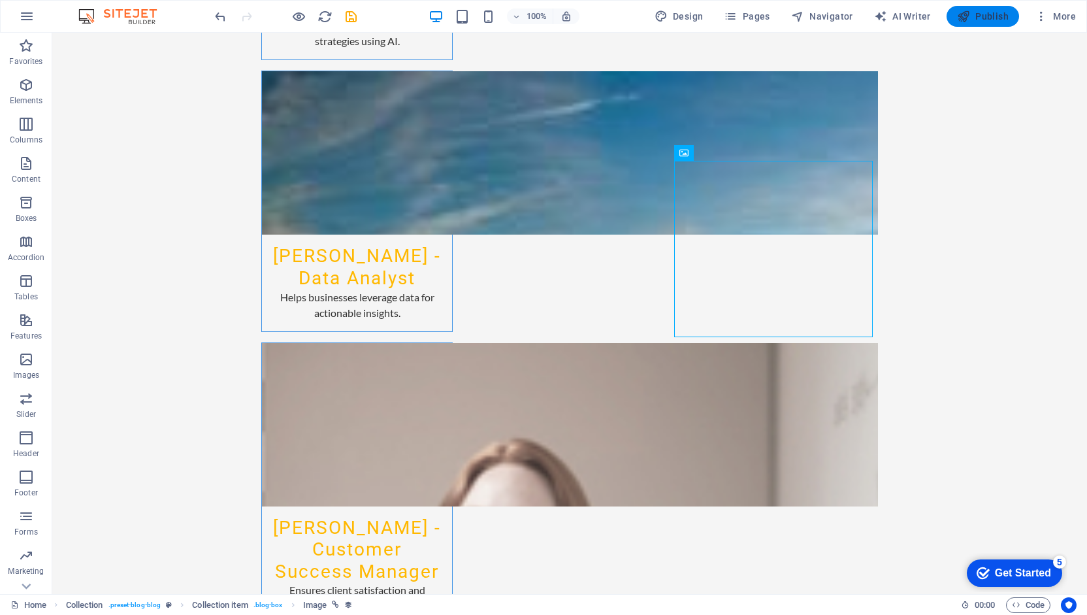
click at [974, 25] on button "Publish" at bounding box center [982, 16] width 72 height 21
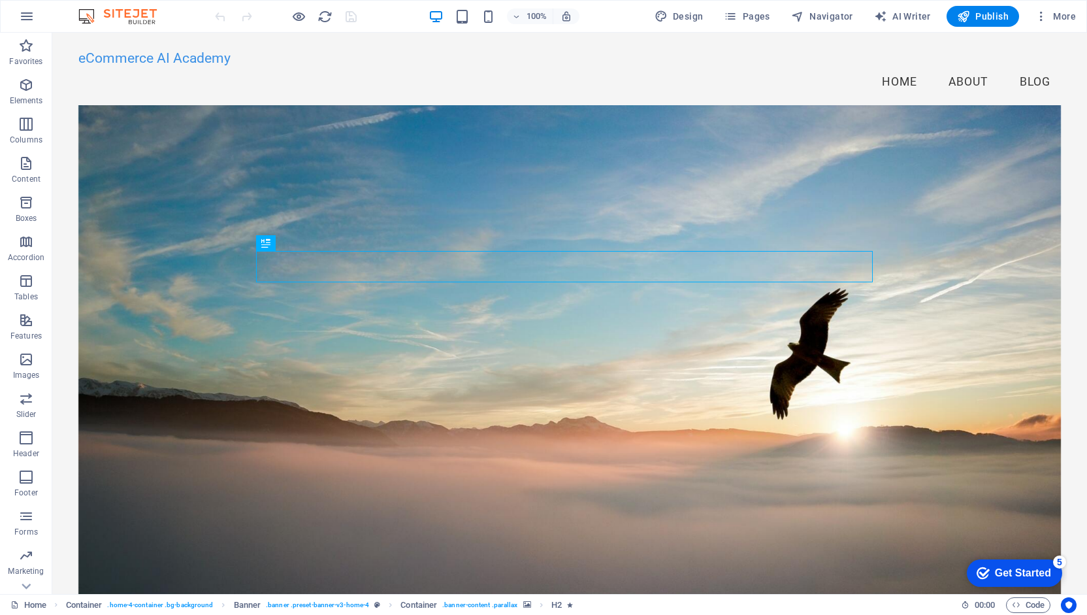
scroll to position [42, 0]
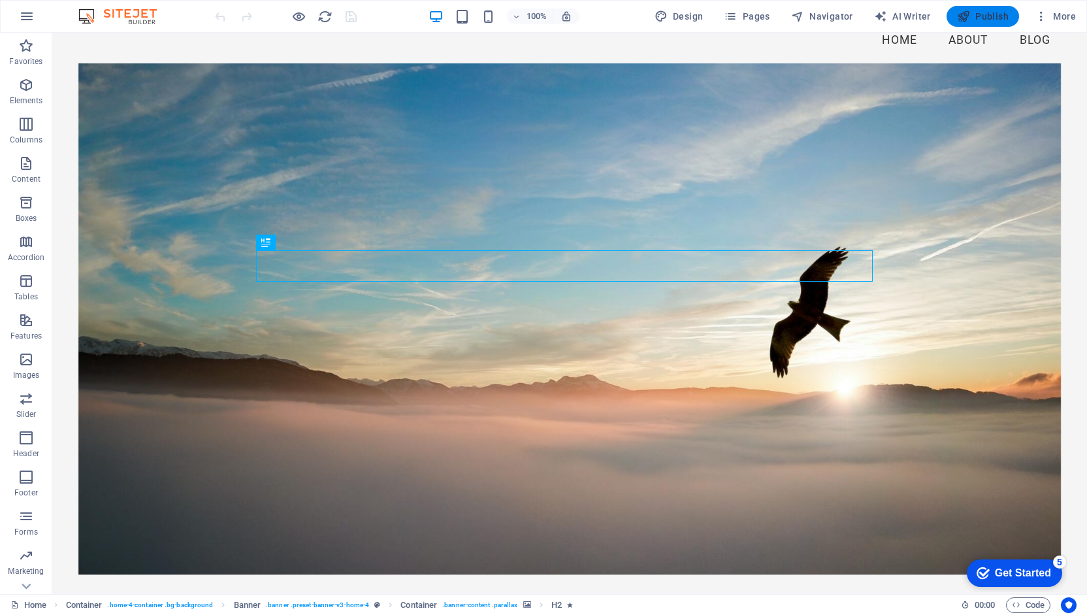
click at [964, 11] on icon "button" at bounding box center [963, 16] width 13 height 13
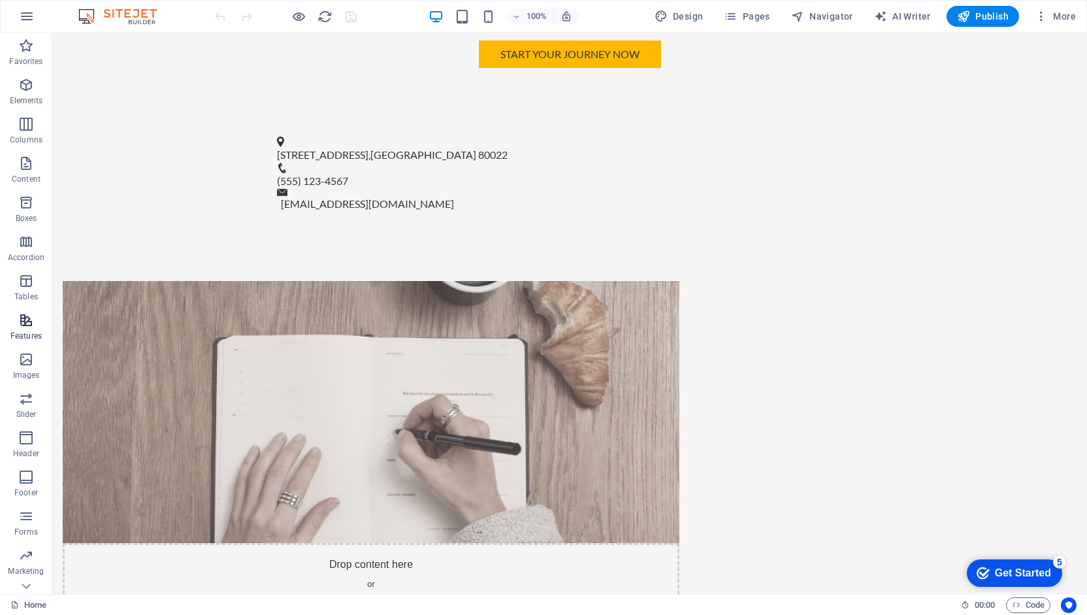
click at [26, 327] on icon "button" at bounding box center [26, 320] width 16 height 16
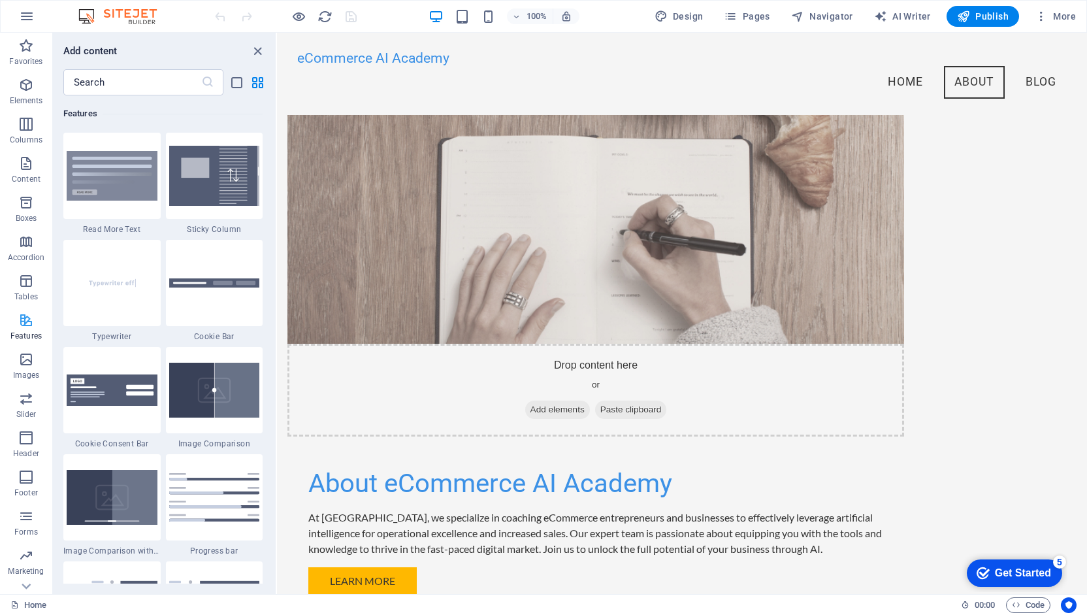
scroll to position [824, 0]
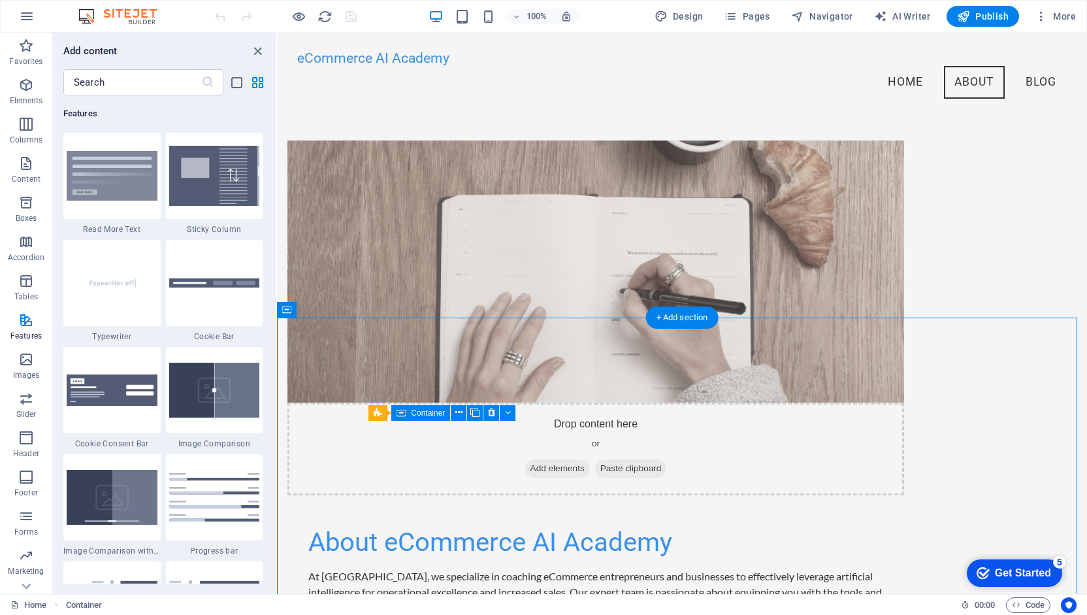
drag, startPoint x: 303, startPoint y: 359, endPoint x: 547, endPoint y: 428, distance: 253.9
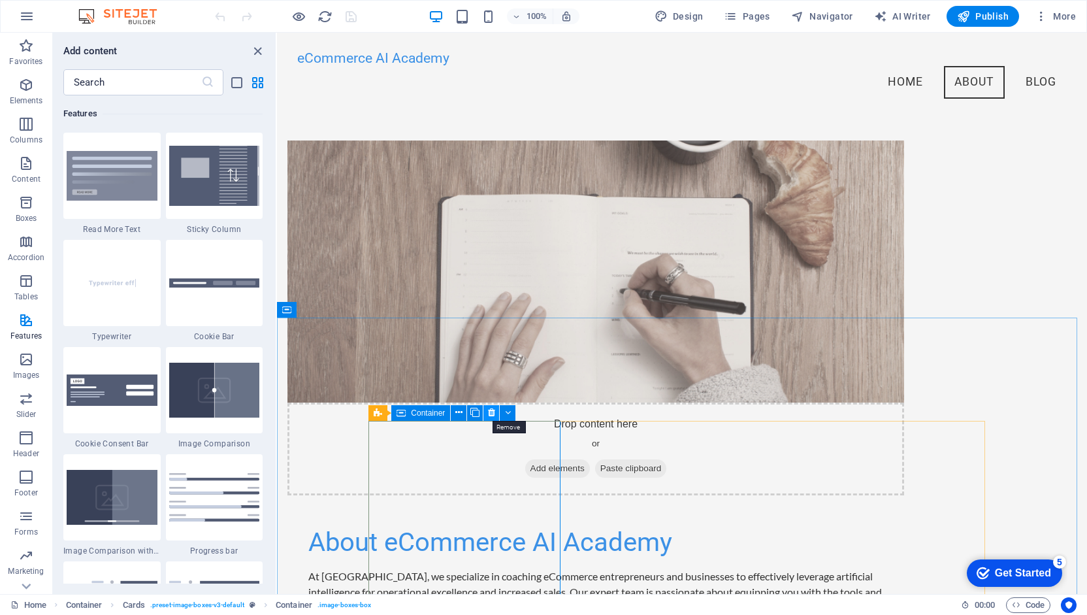
click at [492, 413] on icon at bounding box center [491, 413] width 7 height 14
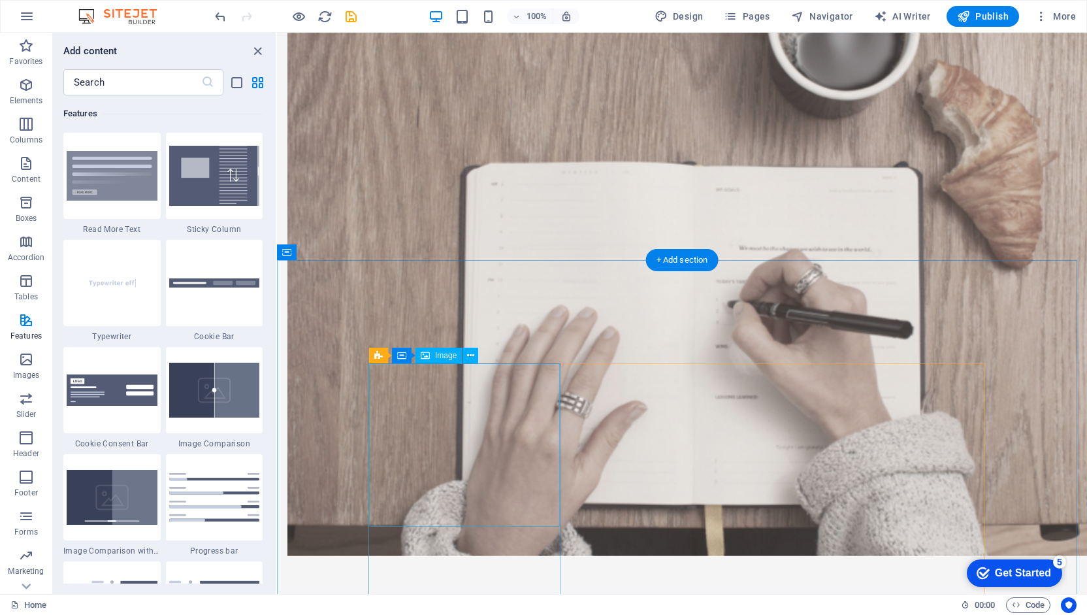
scroll to position [948, 0]
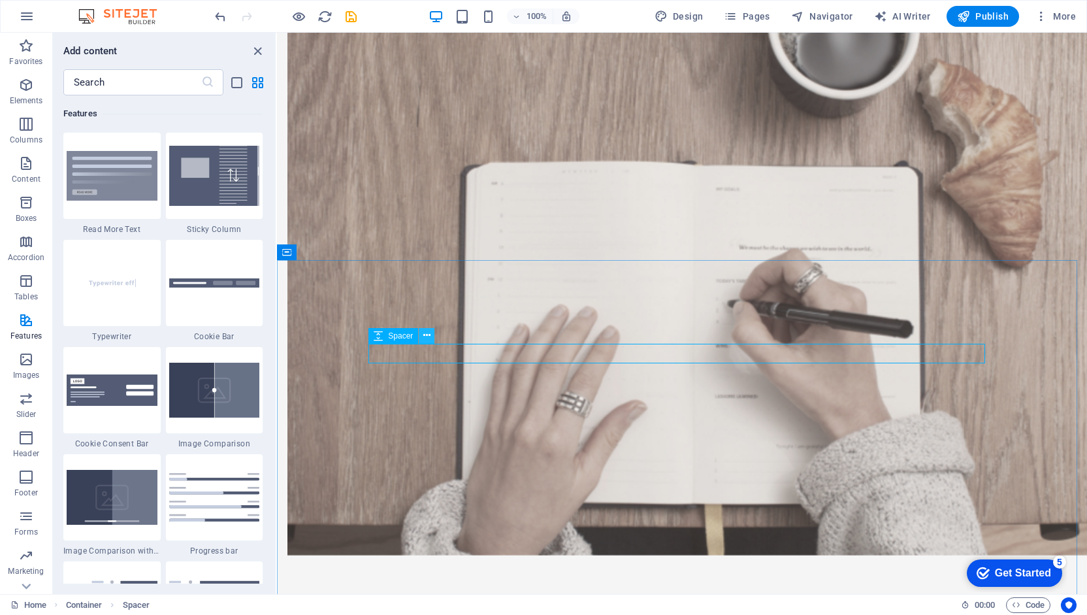
click at [427, 335] on icon at bounding box center [426, 336] width 7 height 14
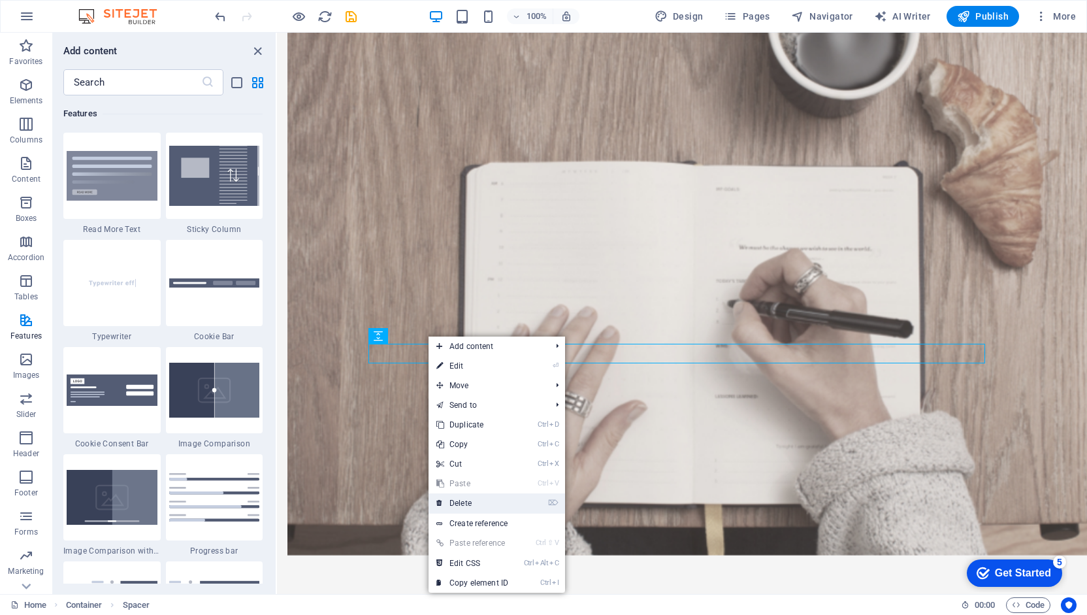
click at [459, 498] on link "⌦ Delete" at bounding box center [472, 503] width 88 height 20
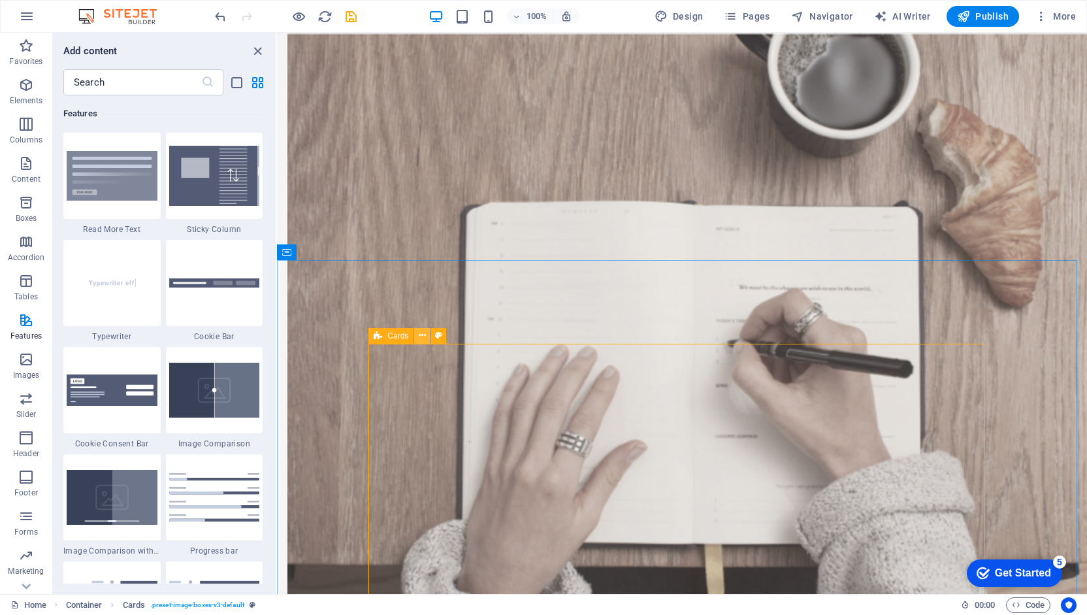
click at [424, 331] on icon at bounding box center [422, 336] width 7 height 14
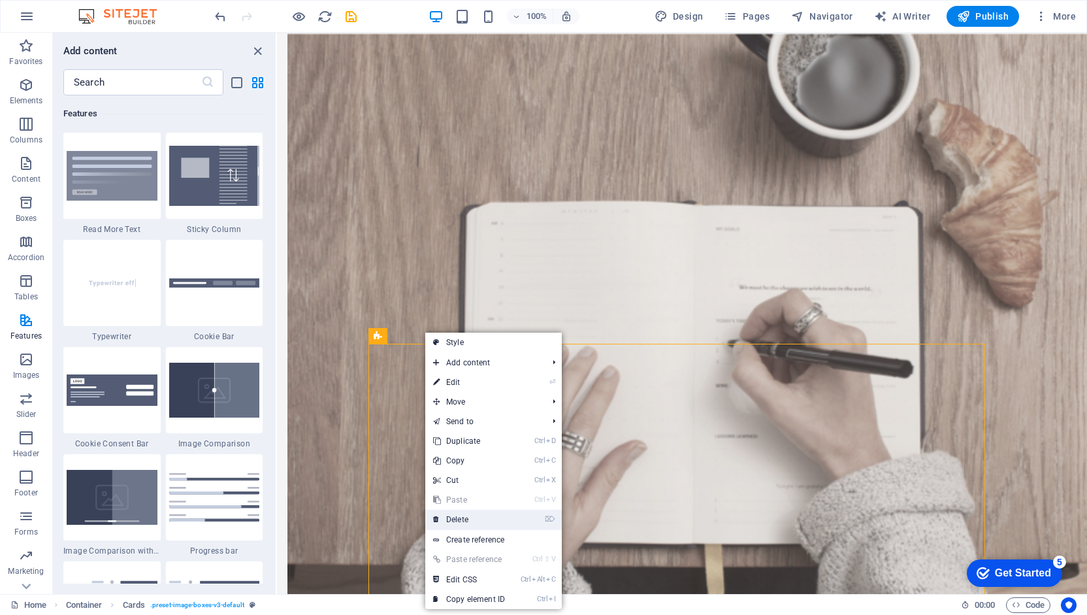
click at [452, 522] on link "⌦ Delete" at bounding box center [469, 519] width 88 height 20
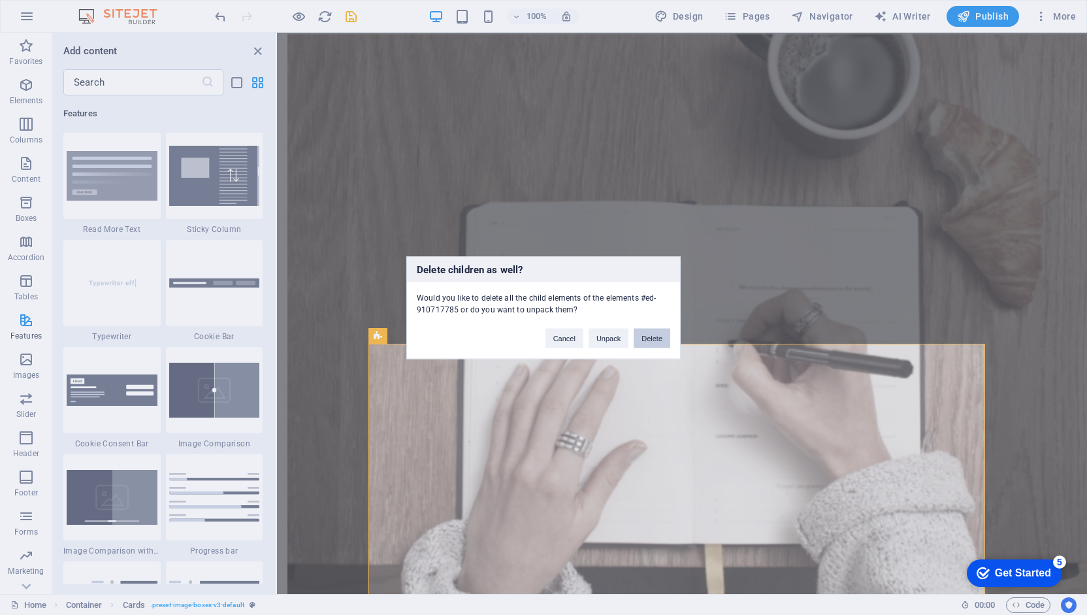
click at [654, 342] on button "Delete" at bounding box center [652, 338] width 37 height 20
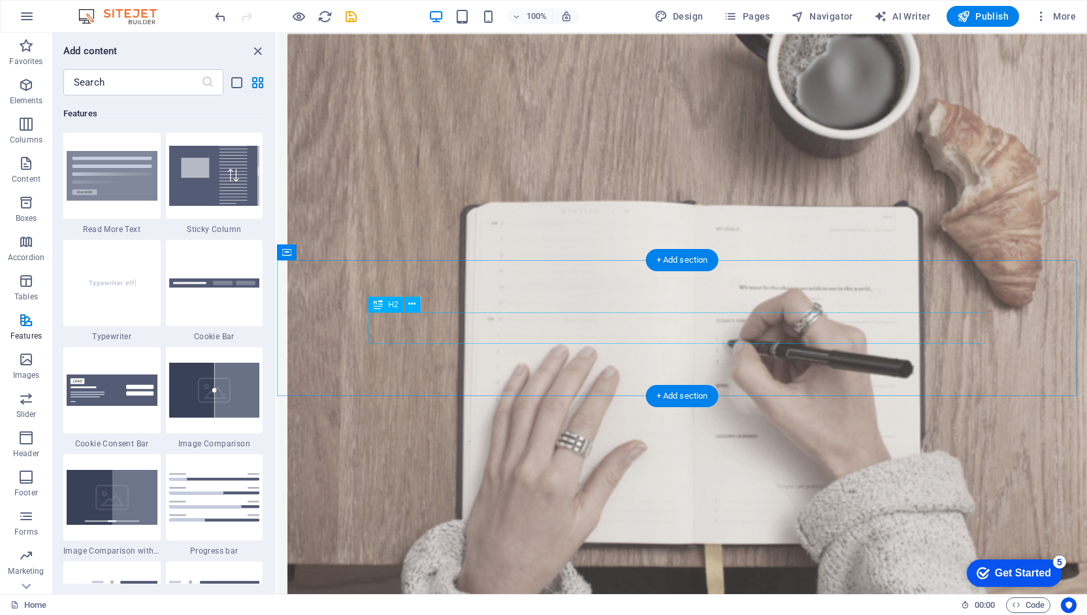
click at [408, 302] on icon at bounding box center [411, 304] width 7 height 14
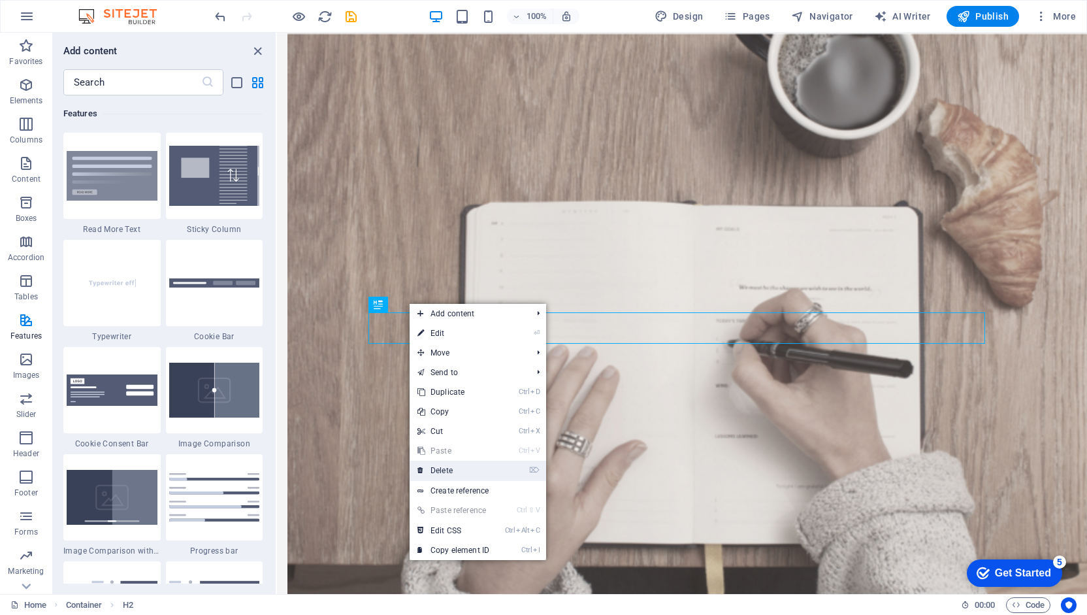
click at [442, 476] on link "⌦ Delete" at bounding box center [454, 470] width 88 height 20
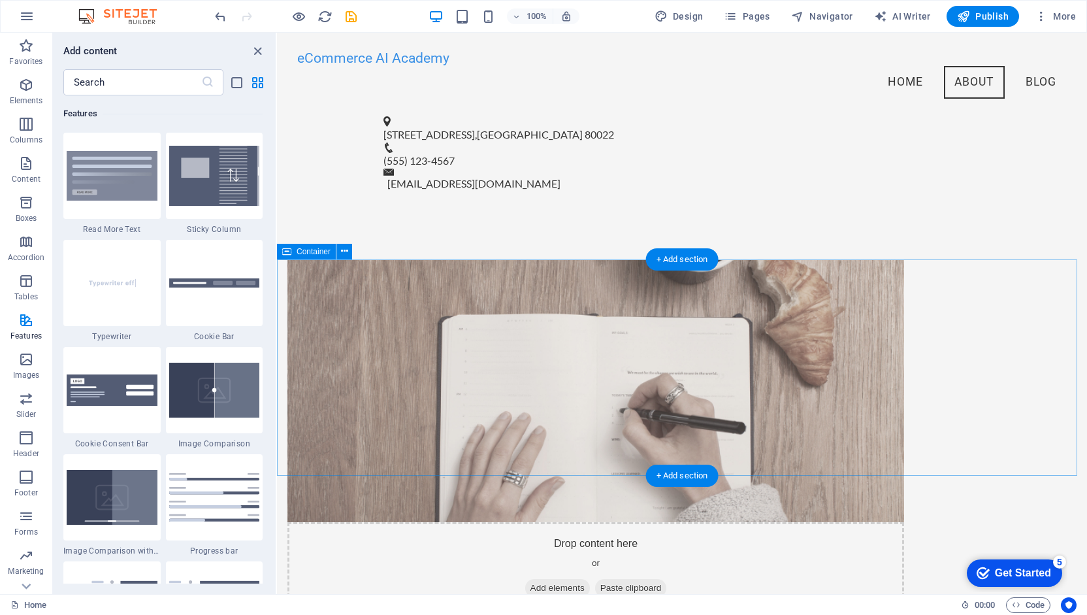
scroll to position [656, 0]
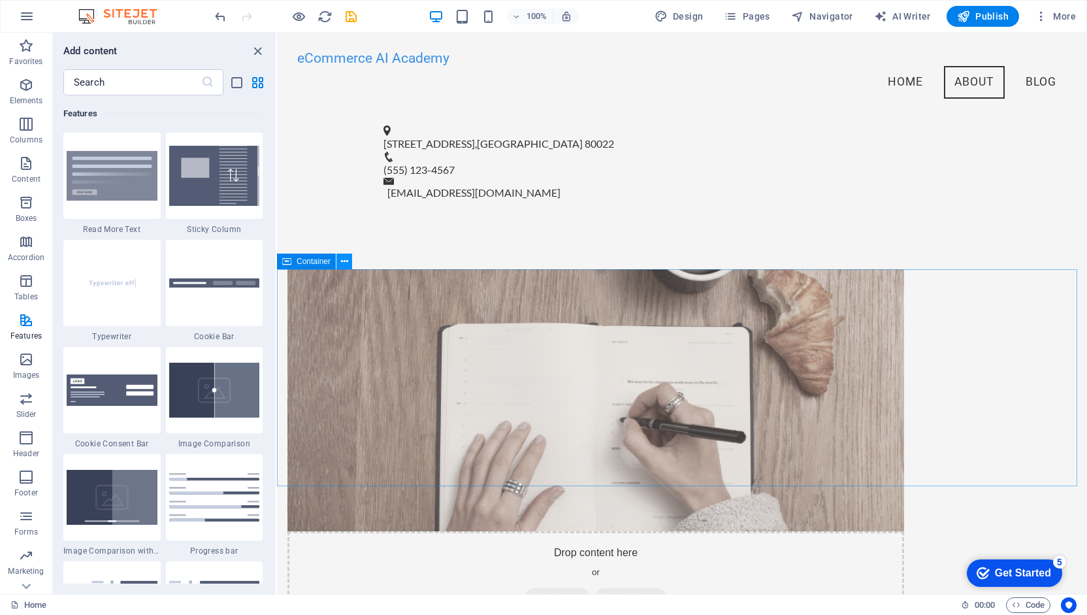
click at [342, 265] on icon at bounding box center [344, 262] width 7 height 14
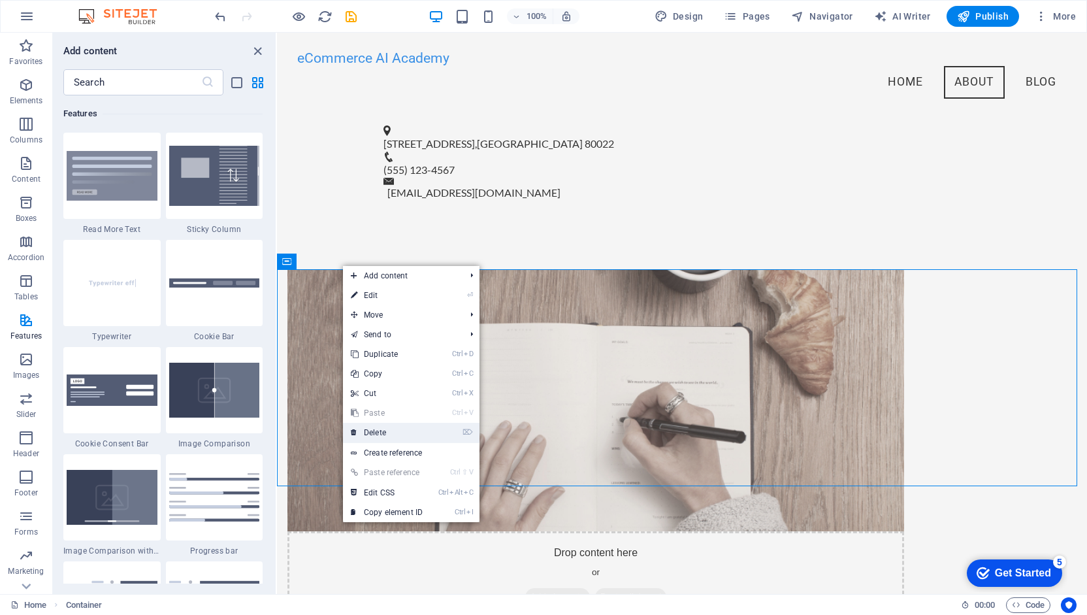
click at [369, 433] on link "⌦ Delete" at bounding box center [387, 433] width 88 height 20
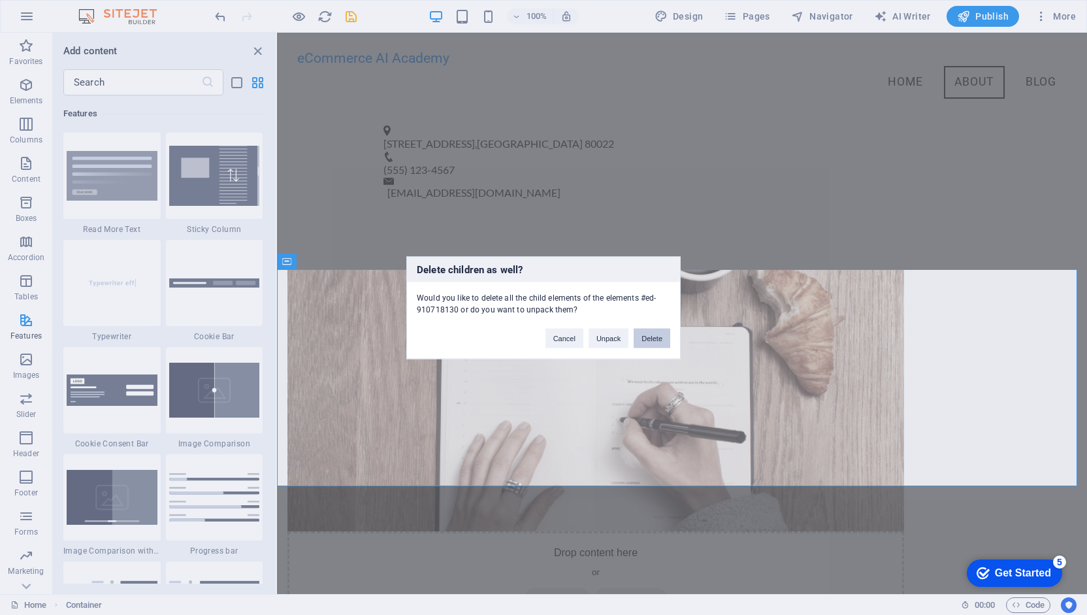
click at [643, 342] on button "Delete" at bounding box center [652, 338] width 37 height 20
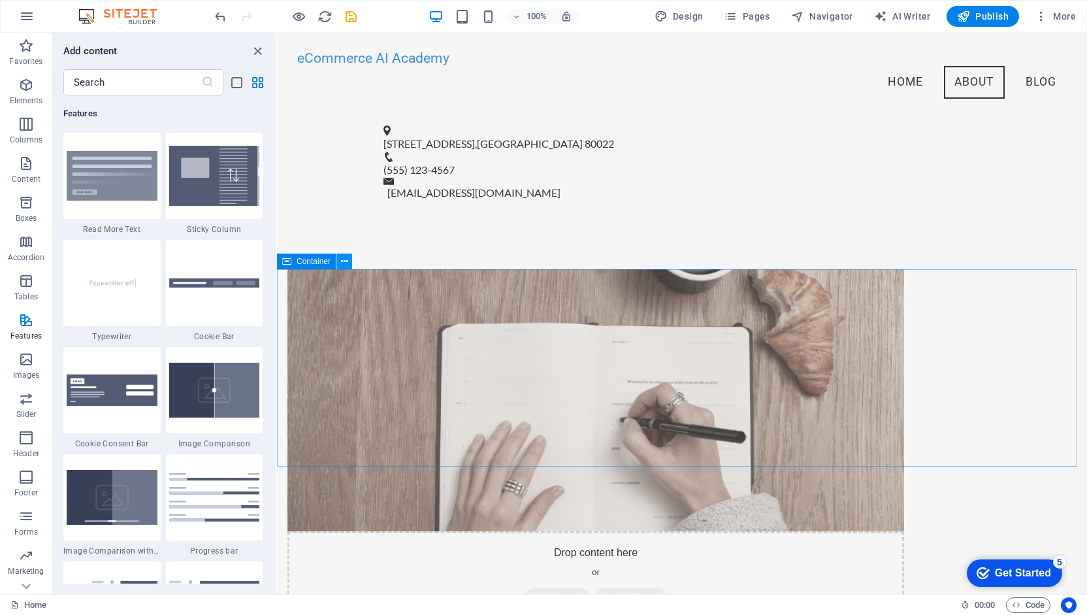
click at [346, 260] on icon at bounding box center [344, 262] width 7 height 14
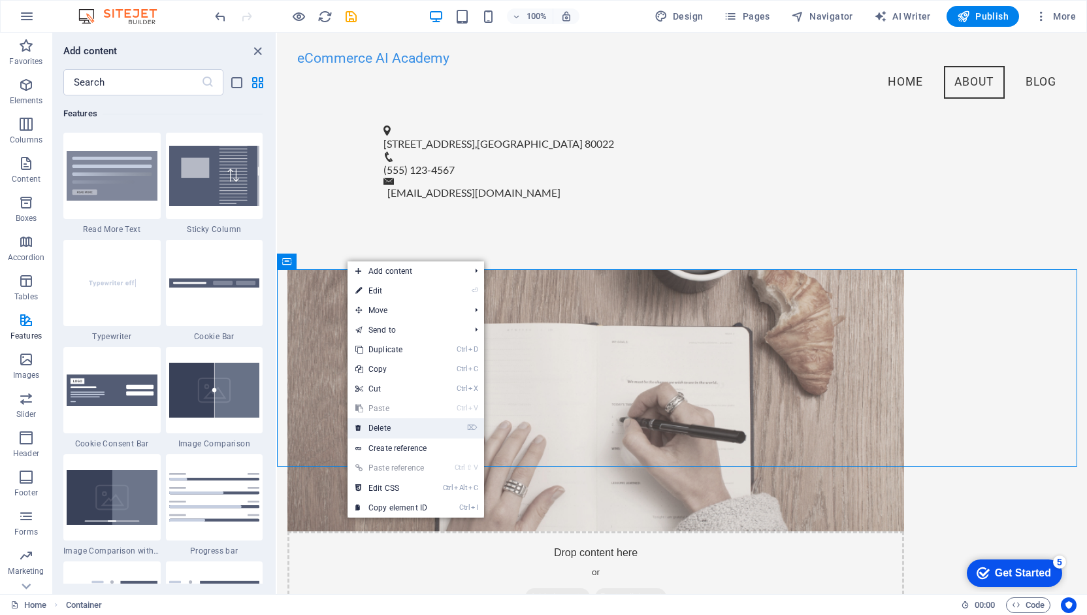
click at [389, 427] on link "⌦ Delete" at bounding box center [391, 428] width 88 height 20
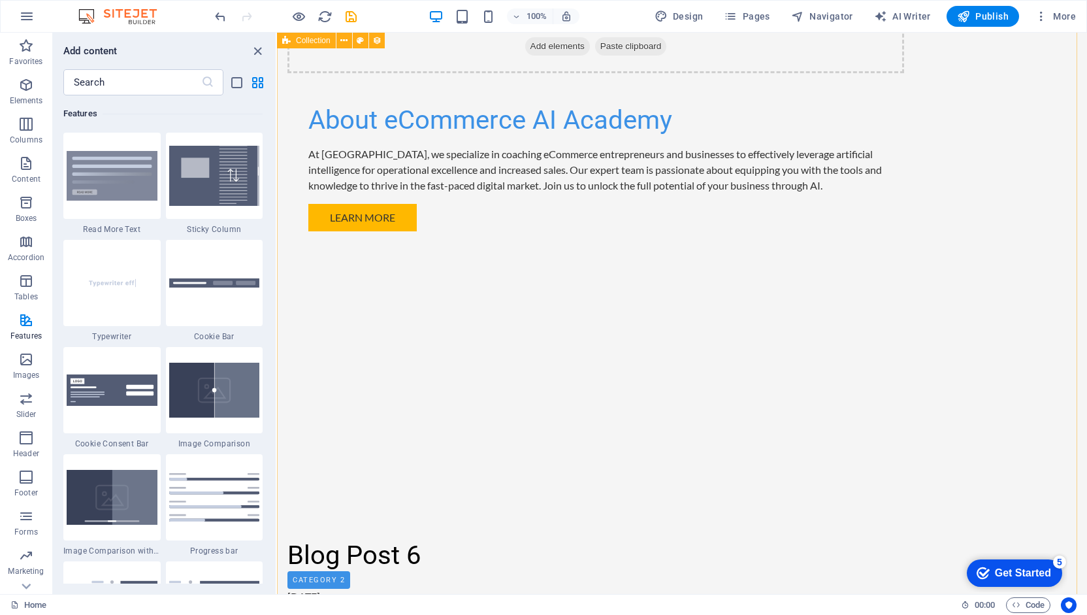
scroll to position [1224, 0]
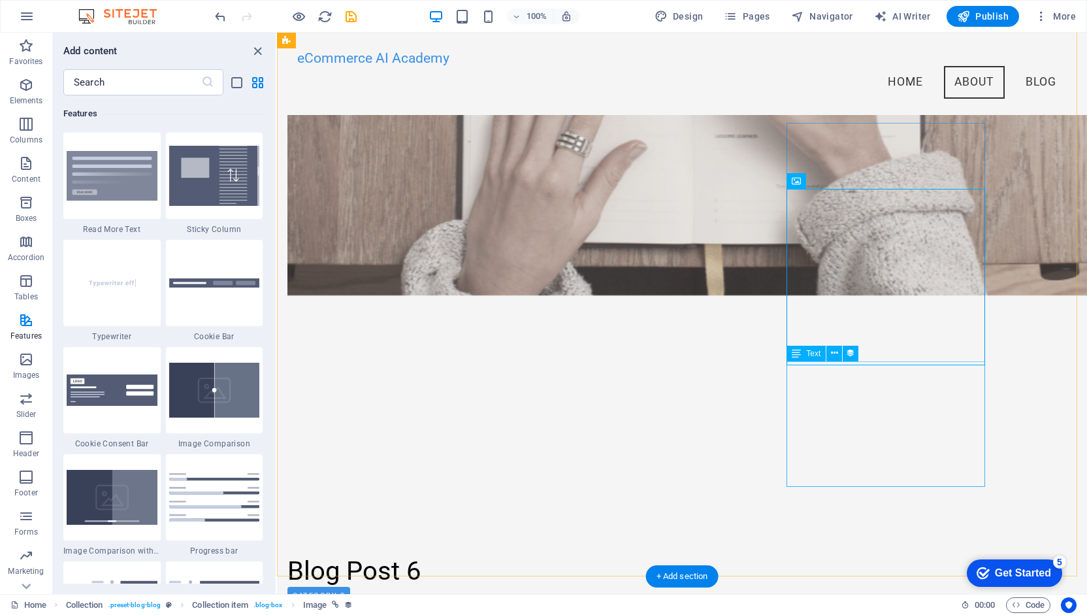
scroll to position [1225, 0]
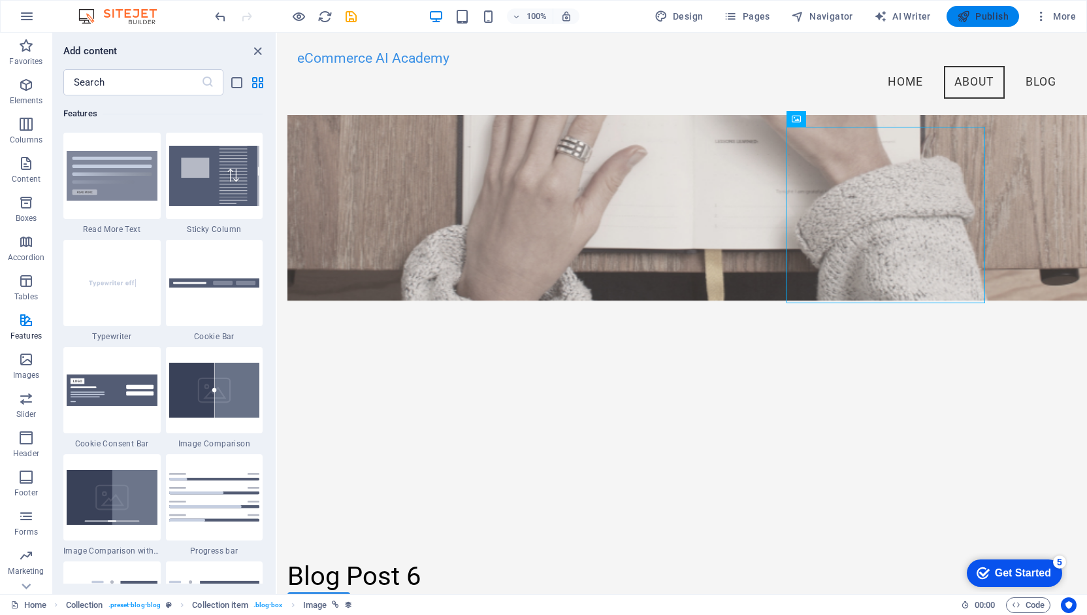
click at [994, 12] on span "Publish" at bounding box center [983, 16] width 52 height 13
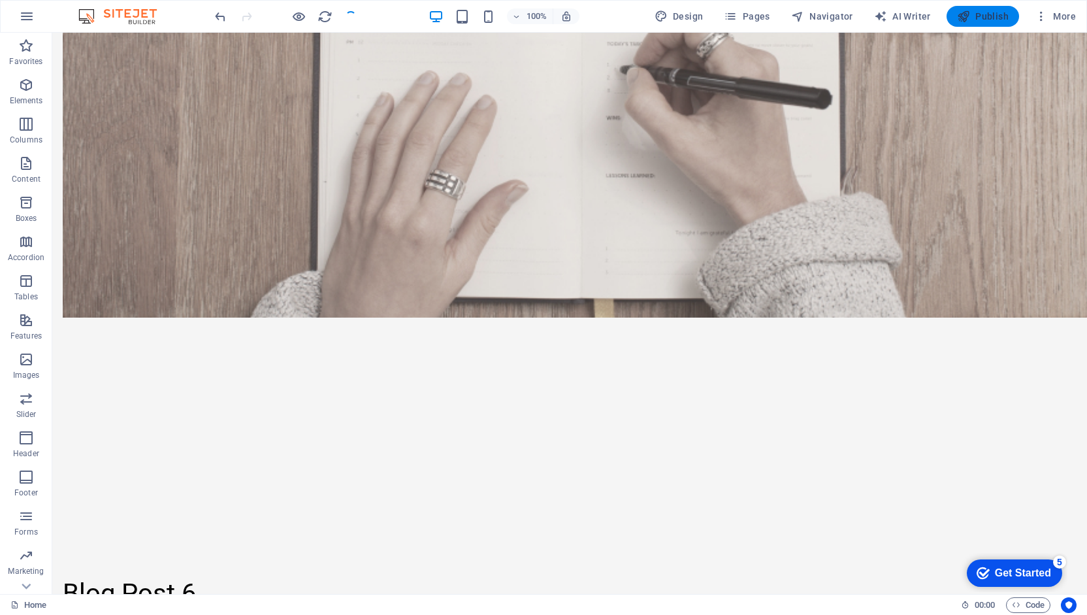
scroll to position [1291, 0]
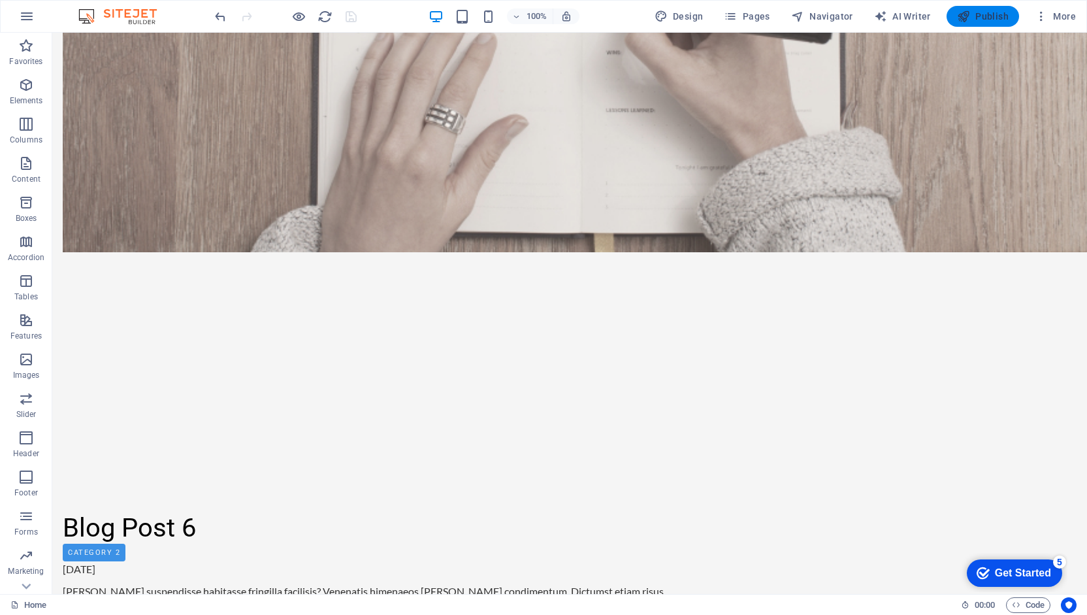
click at [978, 20] on span "Publish" at bounding box center [983, 16] width 52 height 13
